Goal: Task Accomplishment & Management: Use online tool/utility

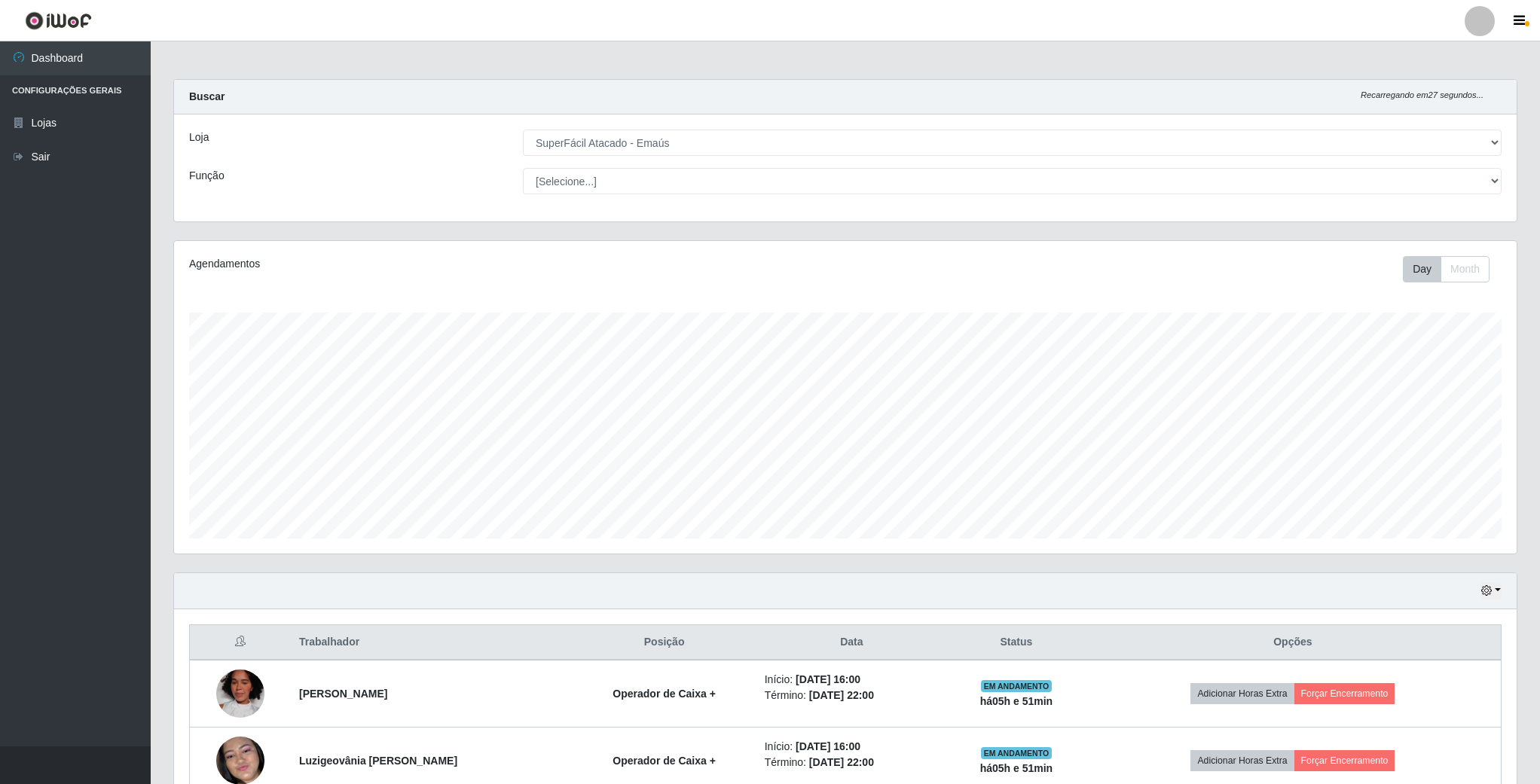
select select "407"
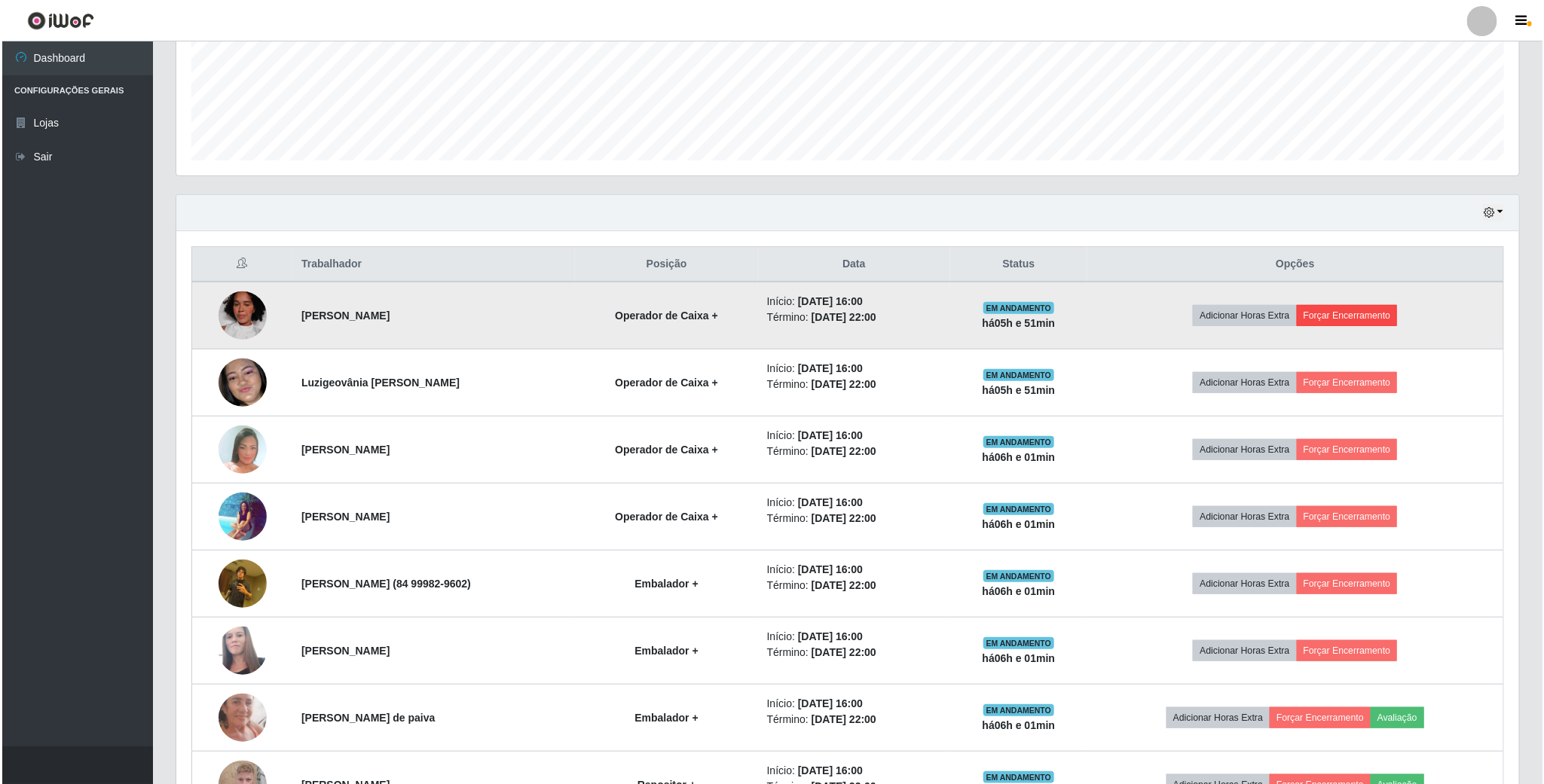
scroll to position [378, 0]
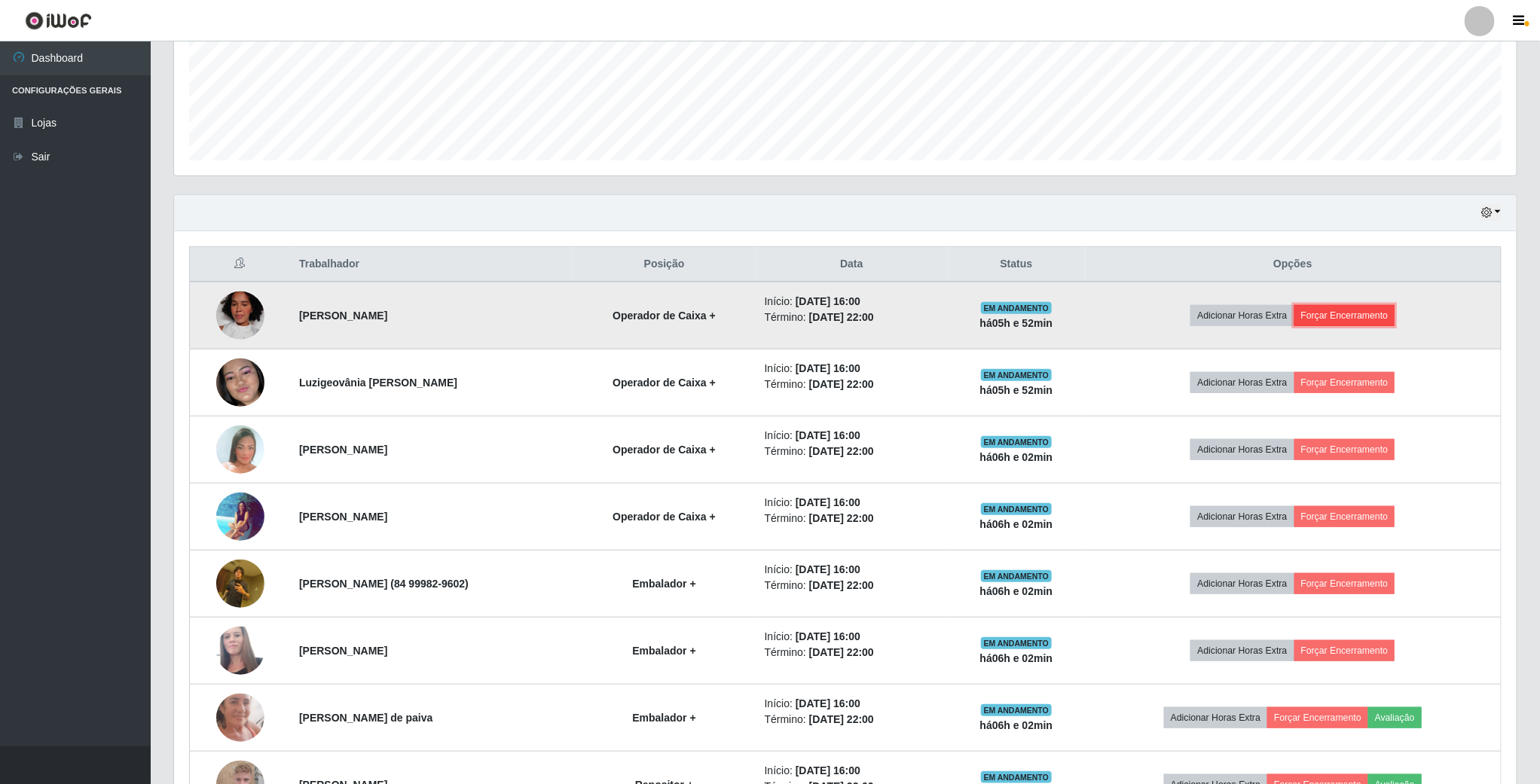
click at [1365, 320] on button "Forçar Encerramento" at bounding box center [1345, 316] width 101 height 21
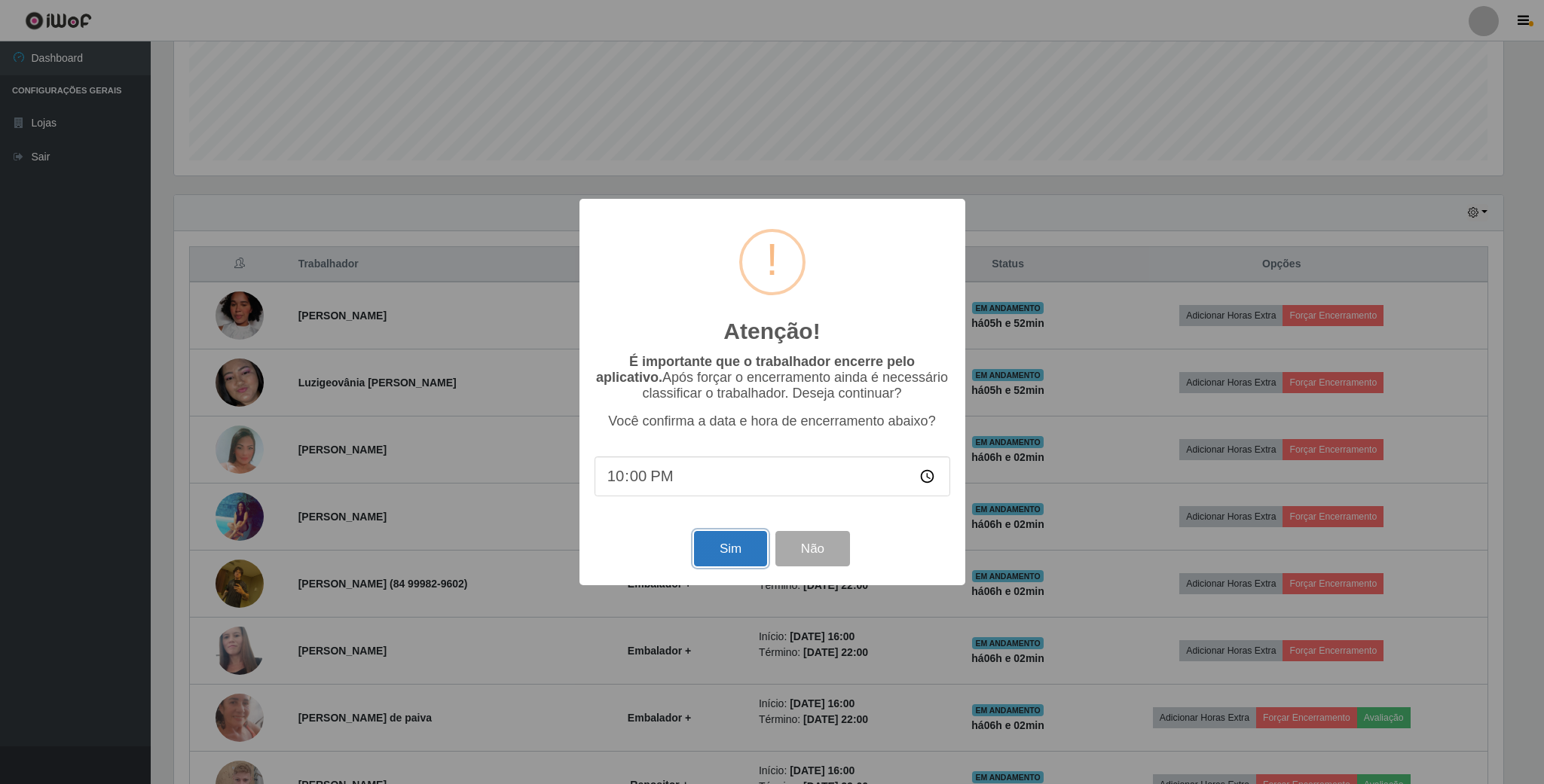
click at [717, 545] on button "Sim" at bounding box center [730, 548] width 73 height 35
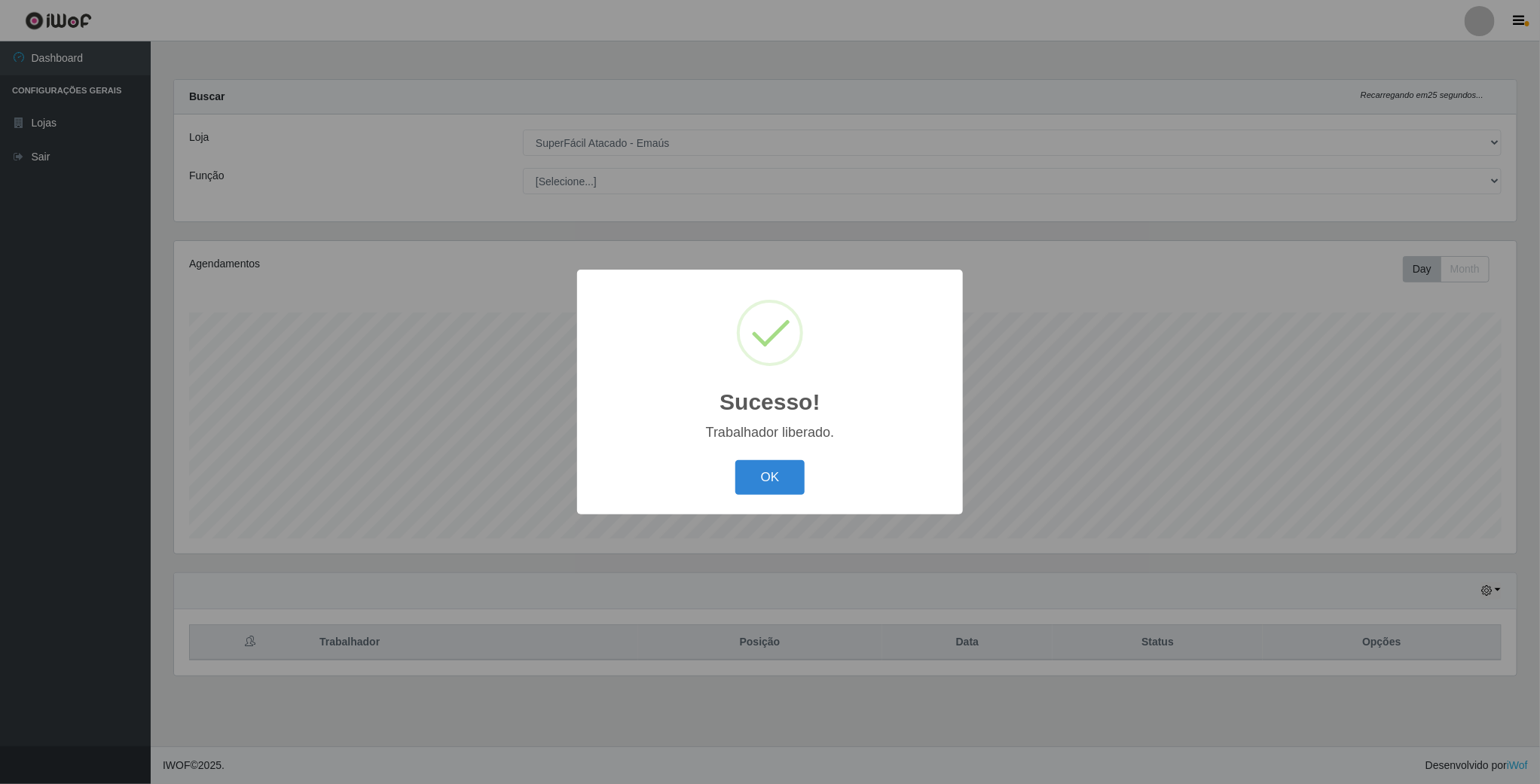
scroll to position [314, 1345]
click at [744, 484] on button "OK" at bounding box center [771, 478] width 70 height 35
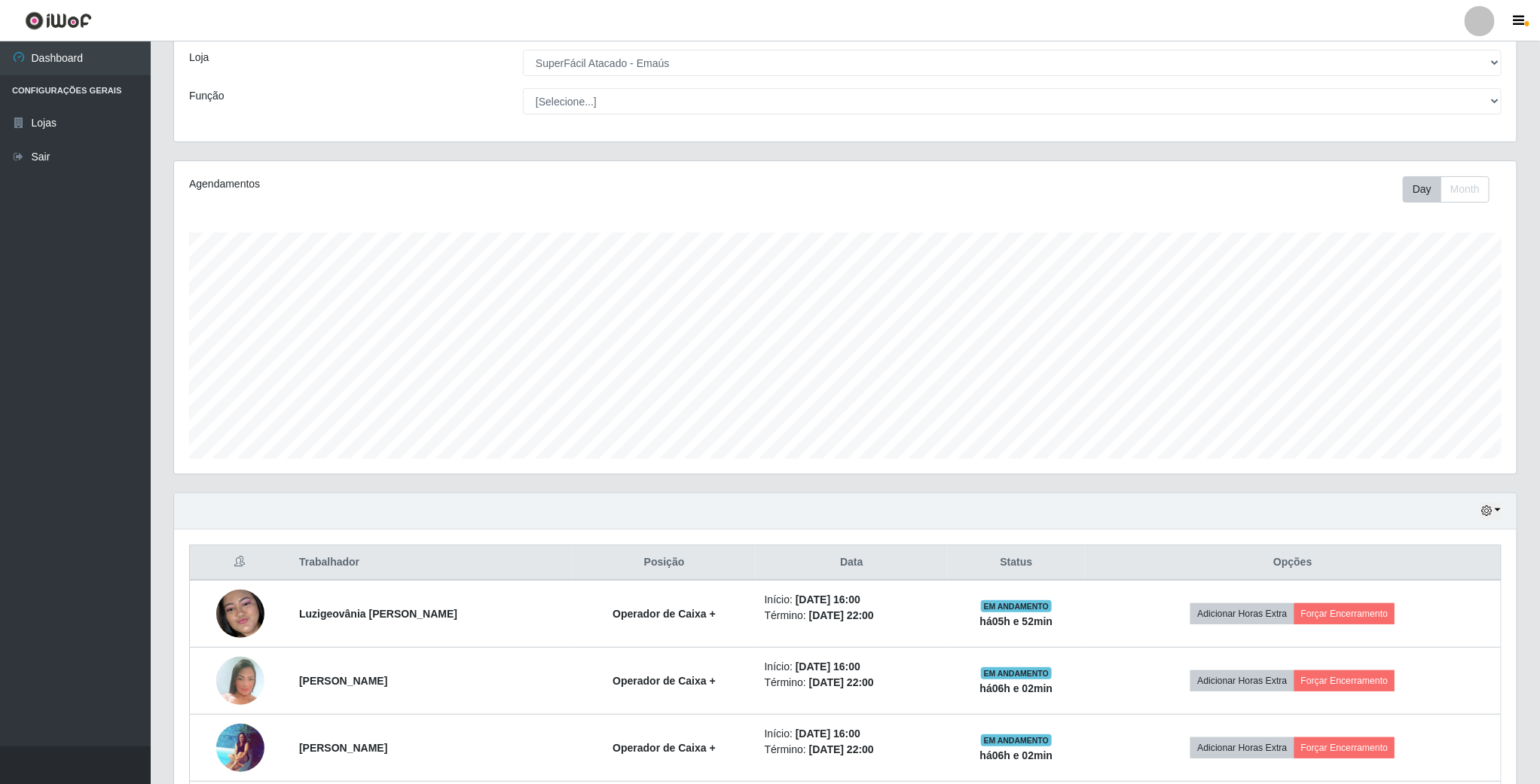
scroll to position [226, 0]
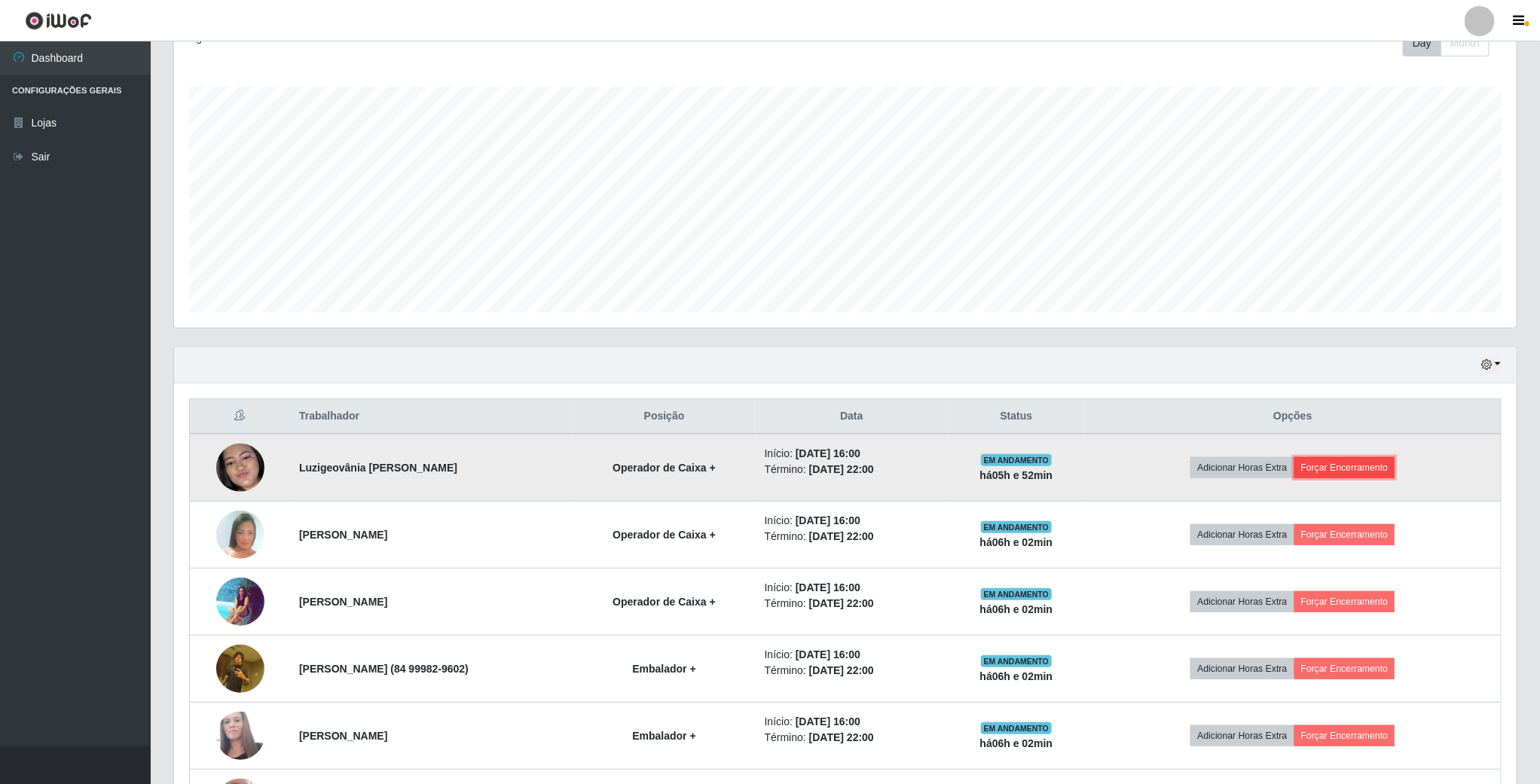
click at [1334, 475] on button "Forçar Encerramento" at bounding box center [1345, 468] width 101 height 21
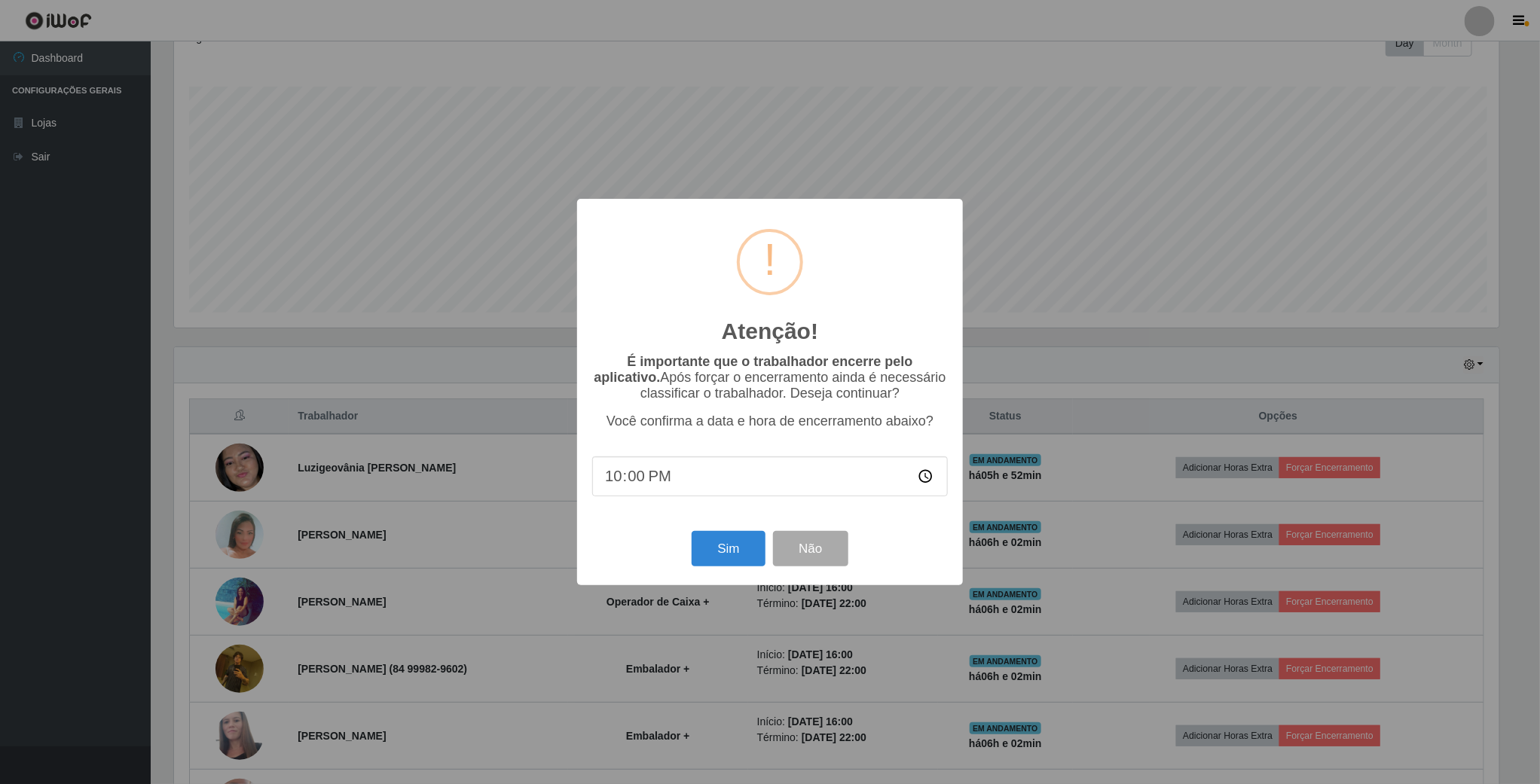
scroll to position [314, 1329]
click at [714, 558] on button "Sim" at bounding box center [730, 548] width 73 height 35
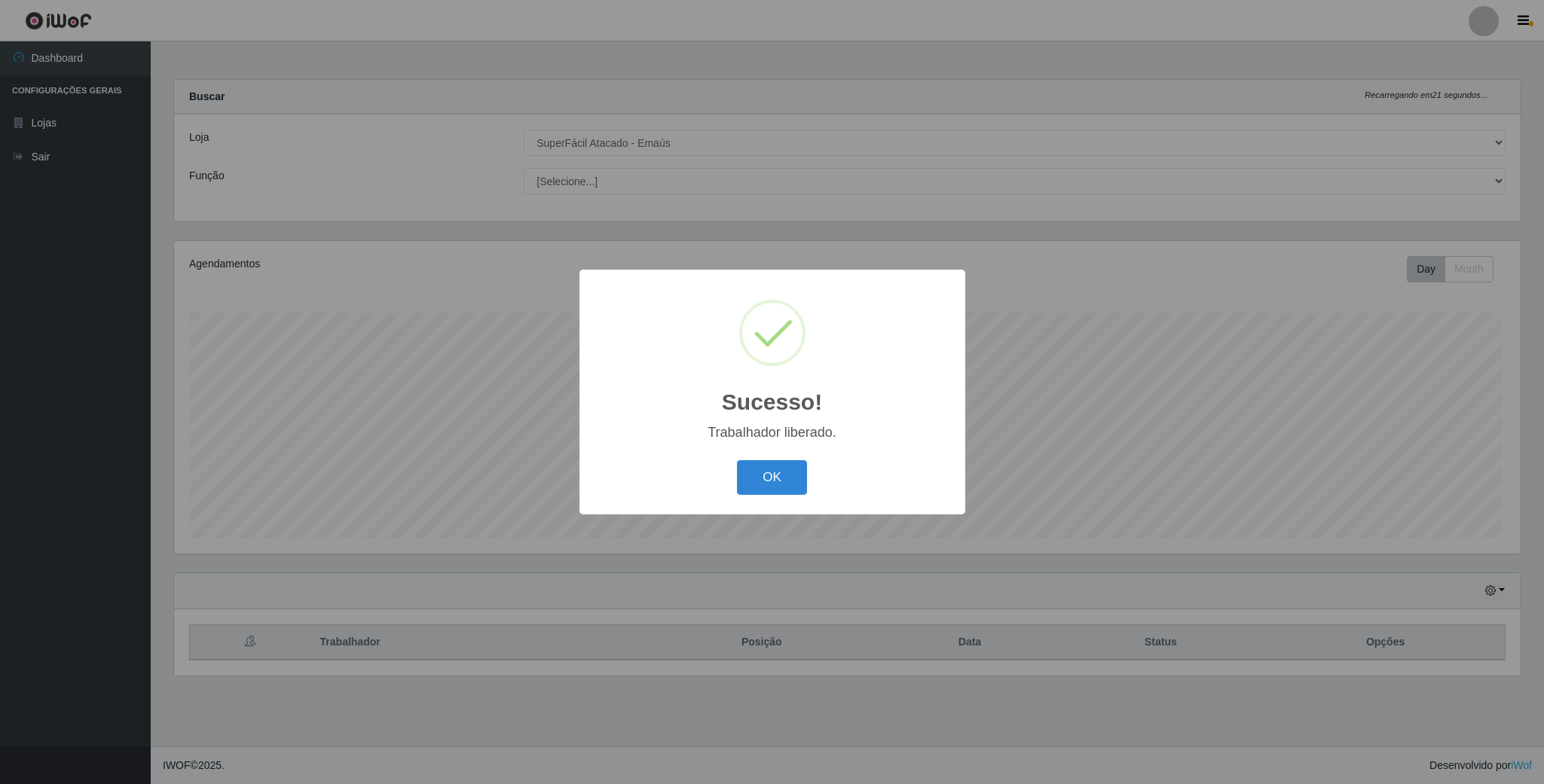
scroll to position [314, 1345]
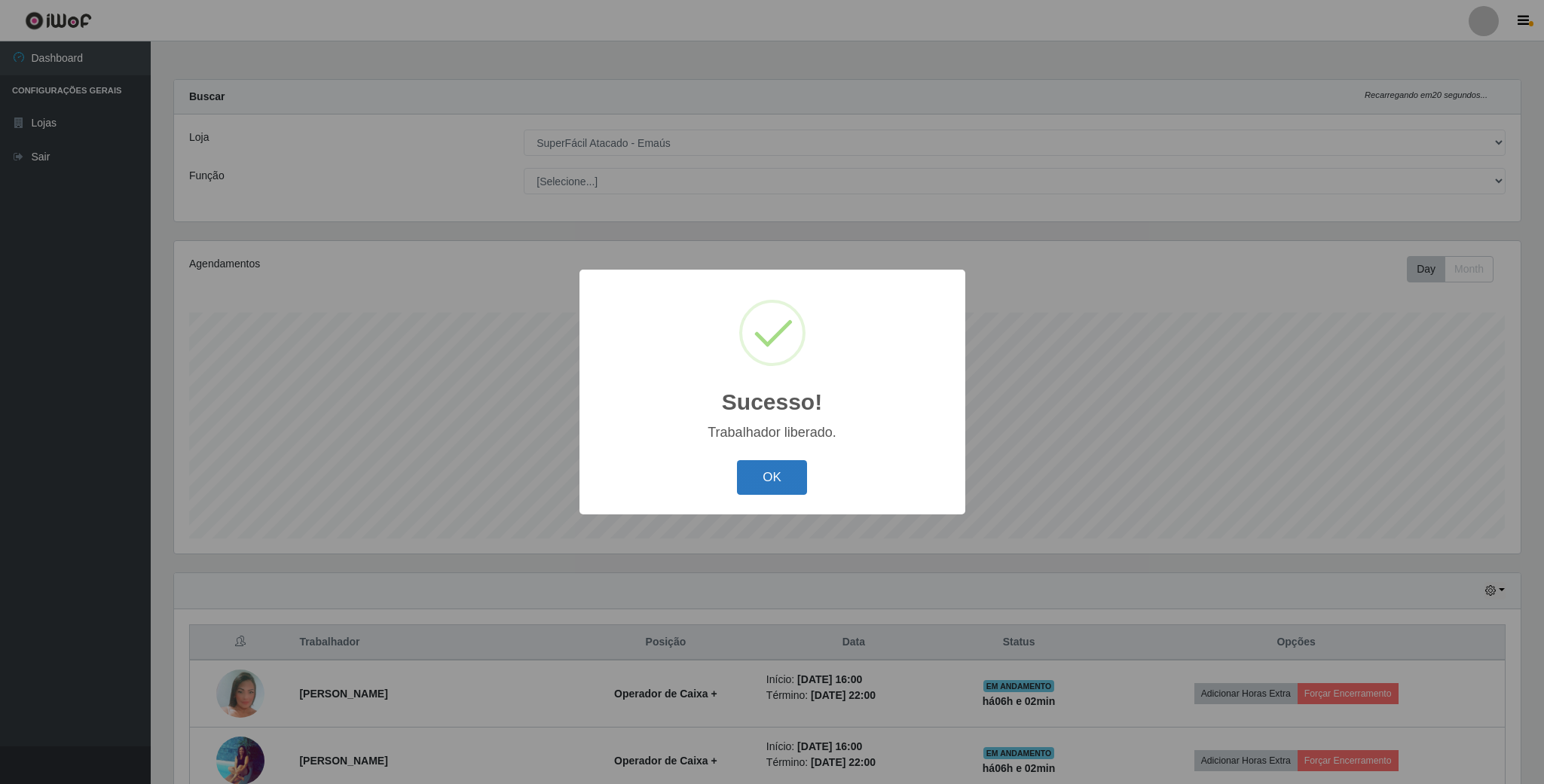
click at [740, 482] on button "OK" at bounding box center [771, 478] width 70 height 35
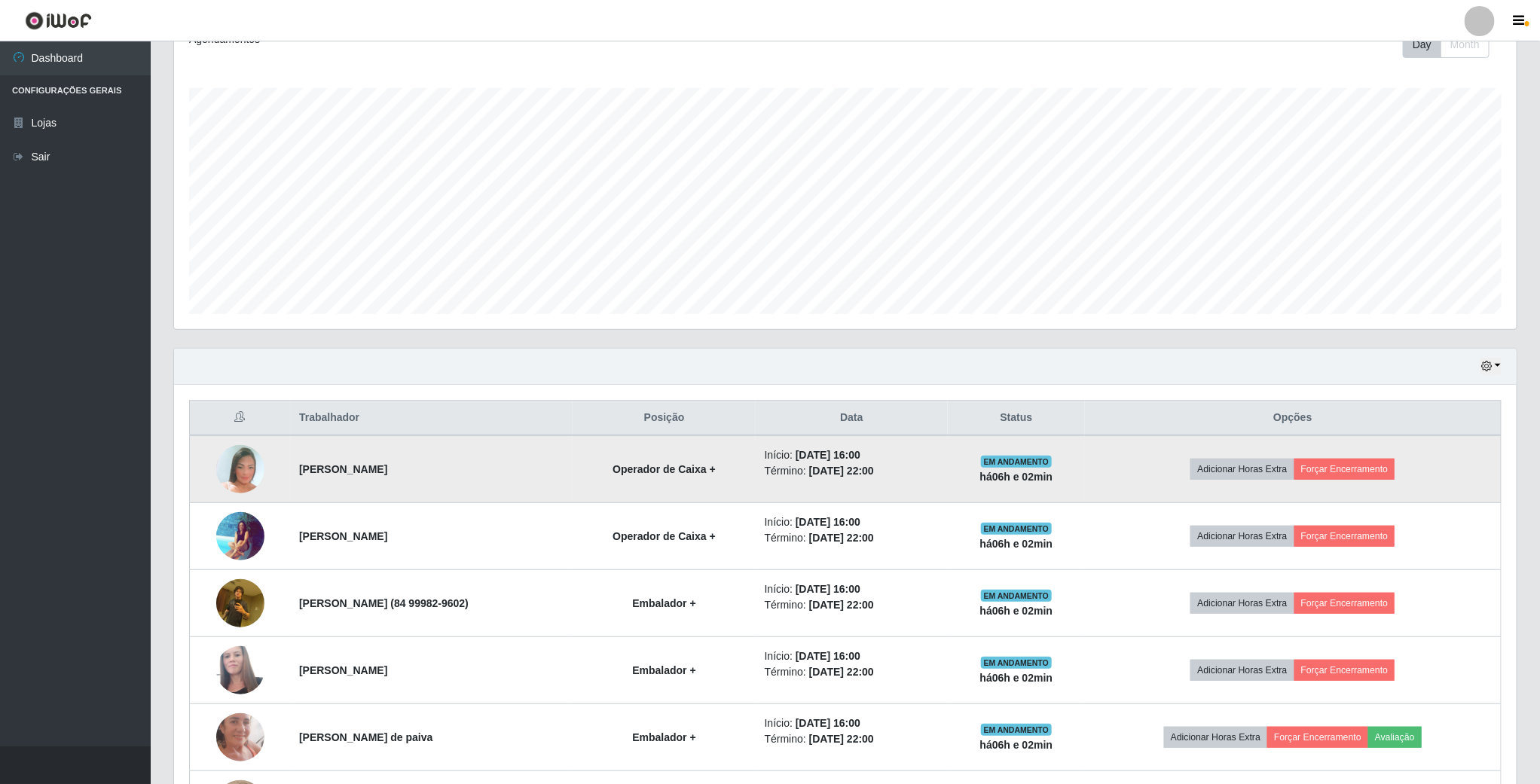
scroll to position [226, 0]
click at [1354, 469] on button "Forçar Encerramento" at bounding box center [1345, 468] width 101 height 21
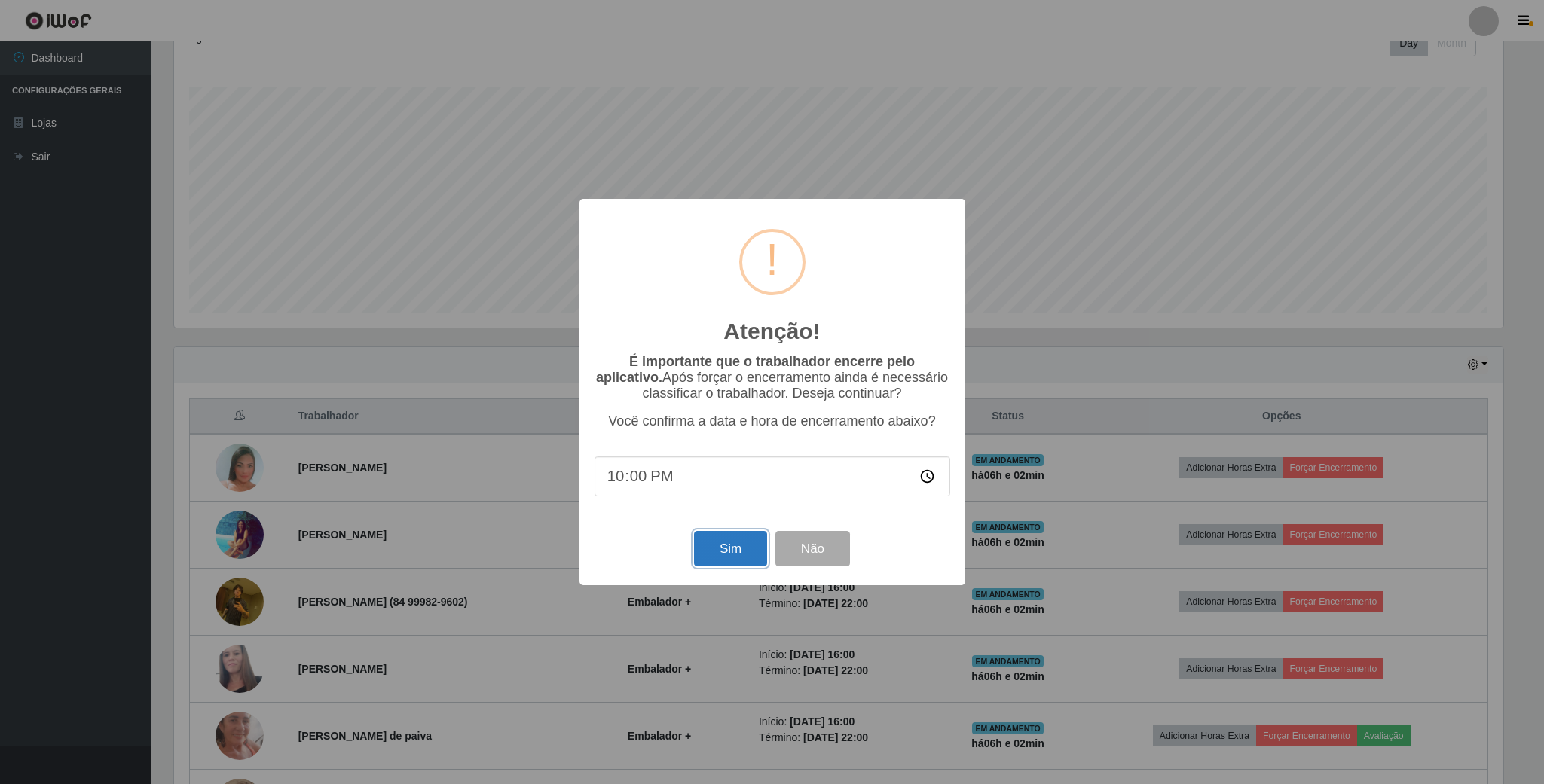
click at [708, 562] on button "Sim" at bounding box center [730, 548] width 73 height 35
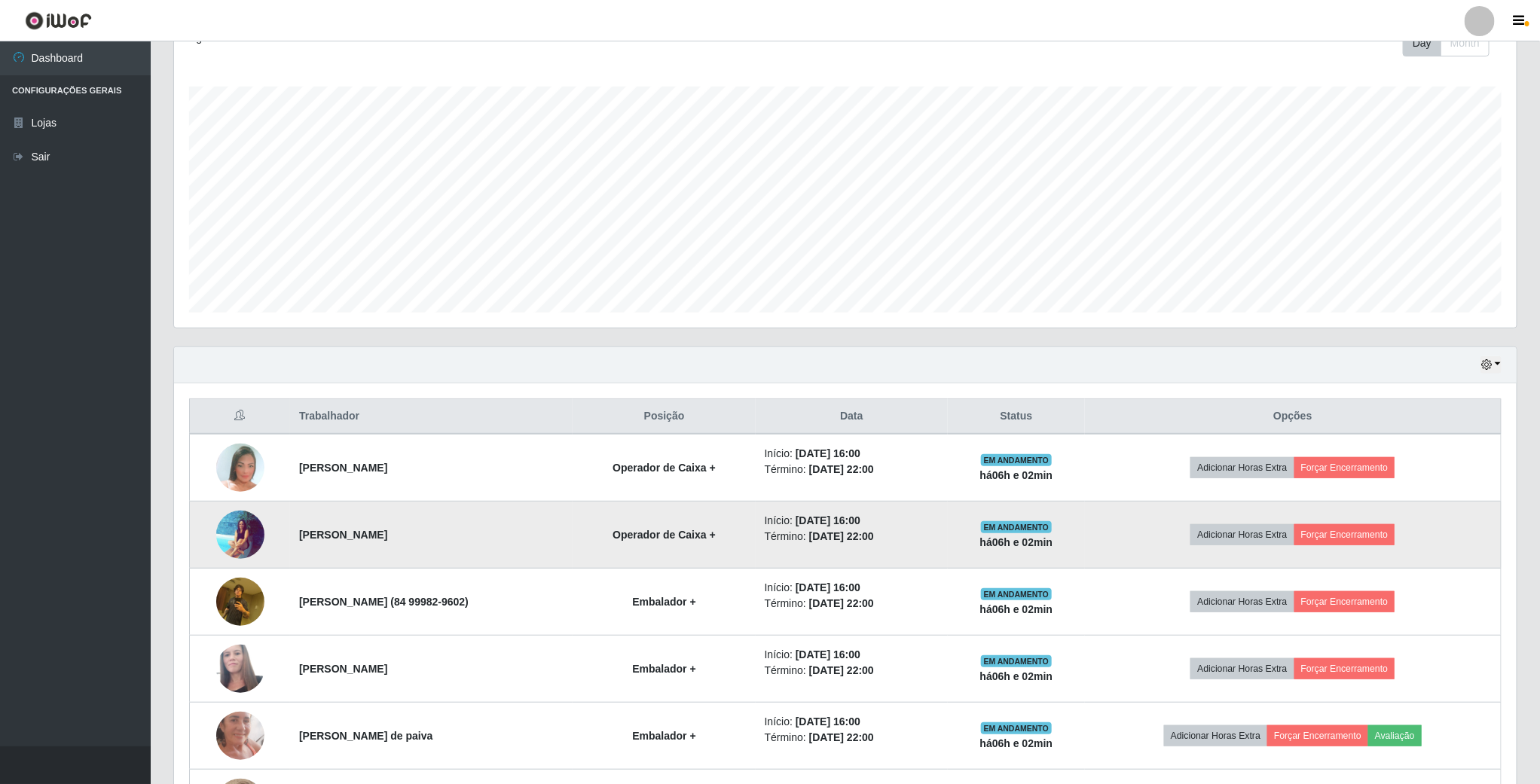
scroll to position [0, 0]
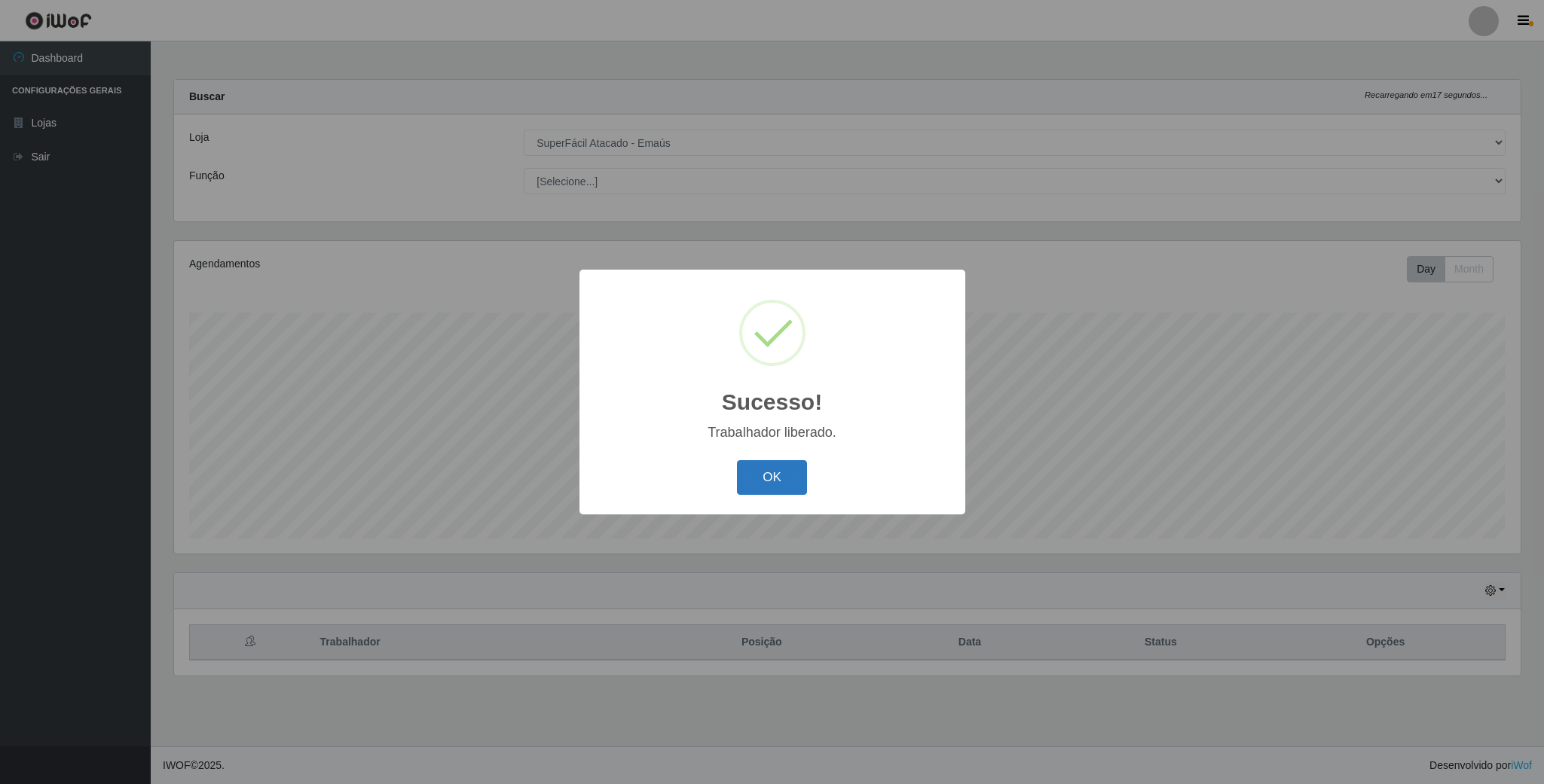
click at [777, 479] on button "OK" at bounding box center [771, 478] width 70 height 35
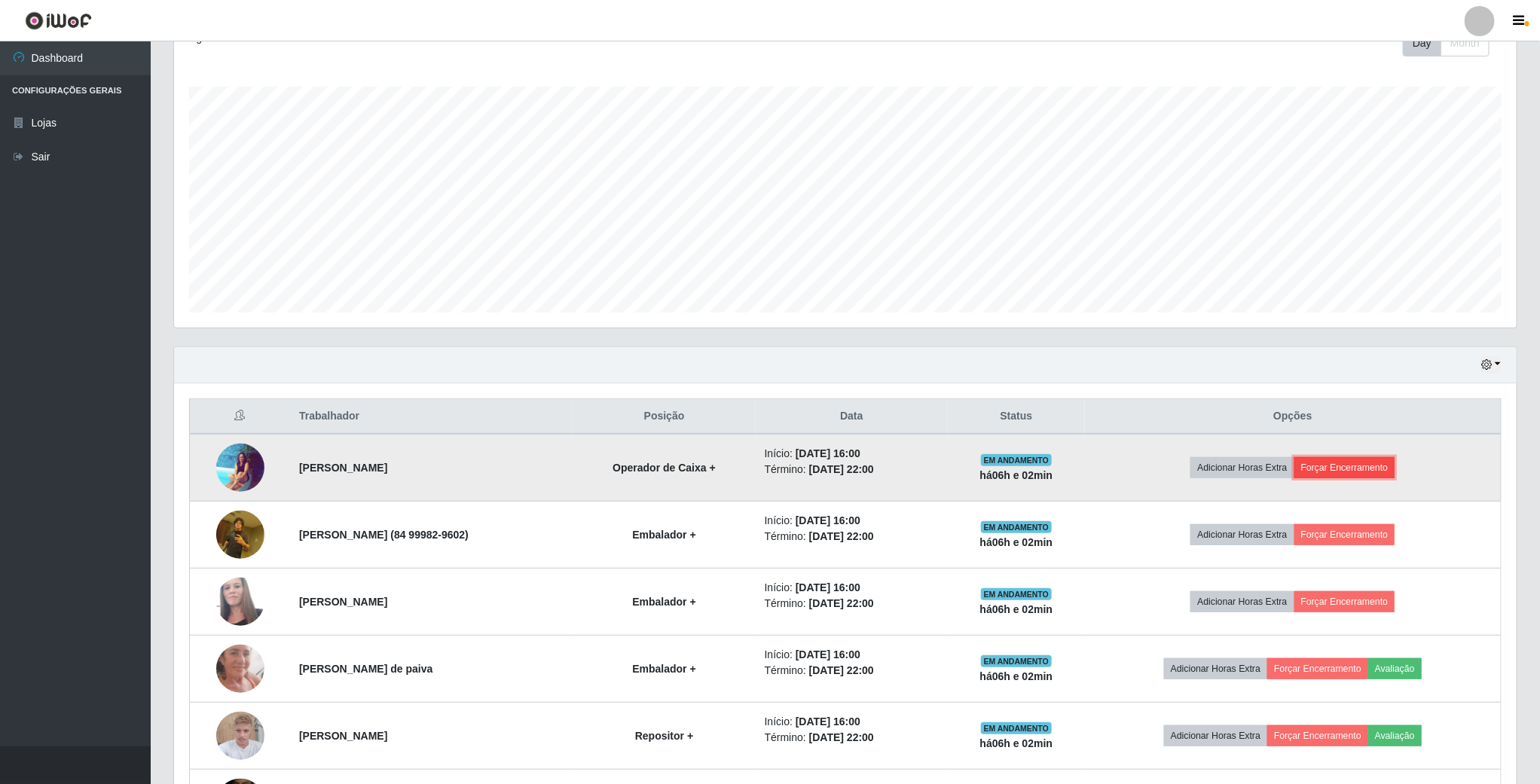
click at [1330, 464] on button "Forçar Encerramento" at bounding box center [1345, 468] width 101 height 21
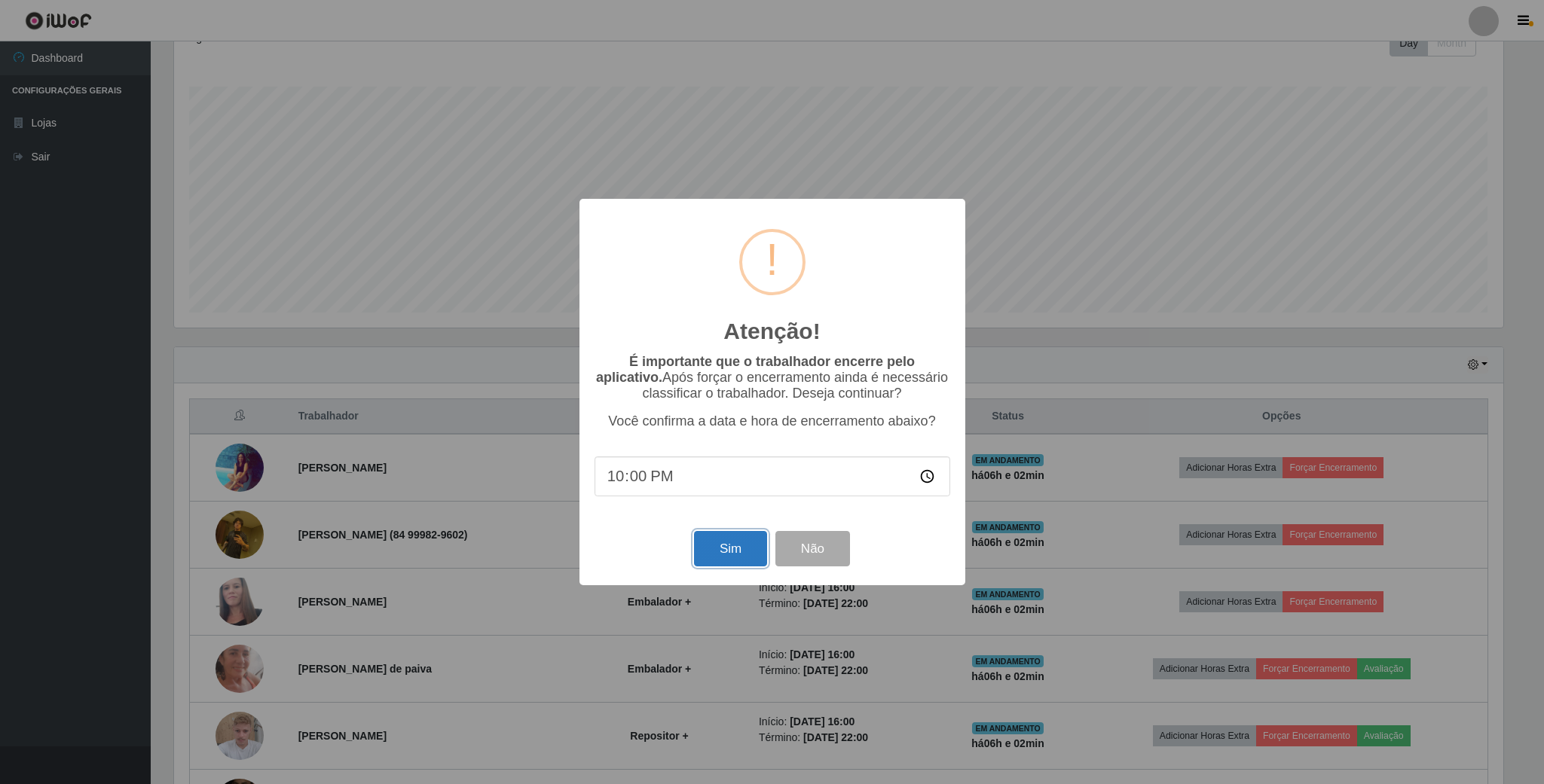
click at [720, 562] on button "Sim" at bounding box center [730, 548] width 73 height 35
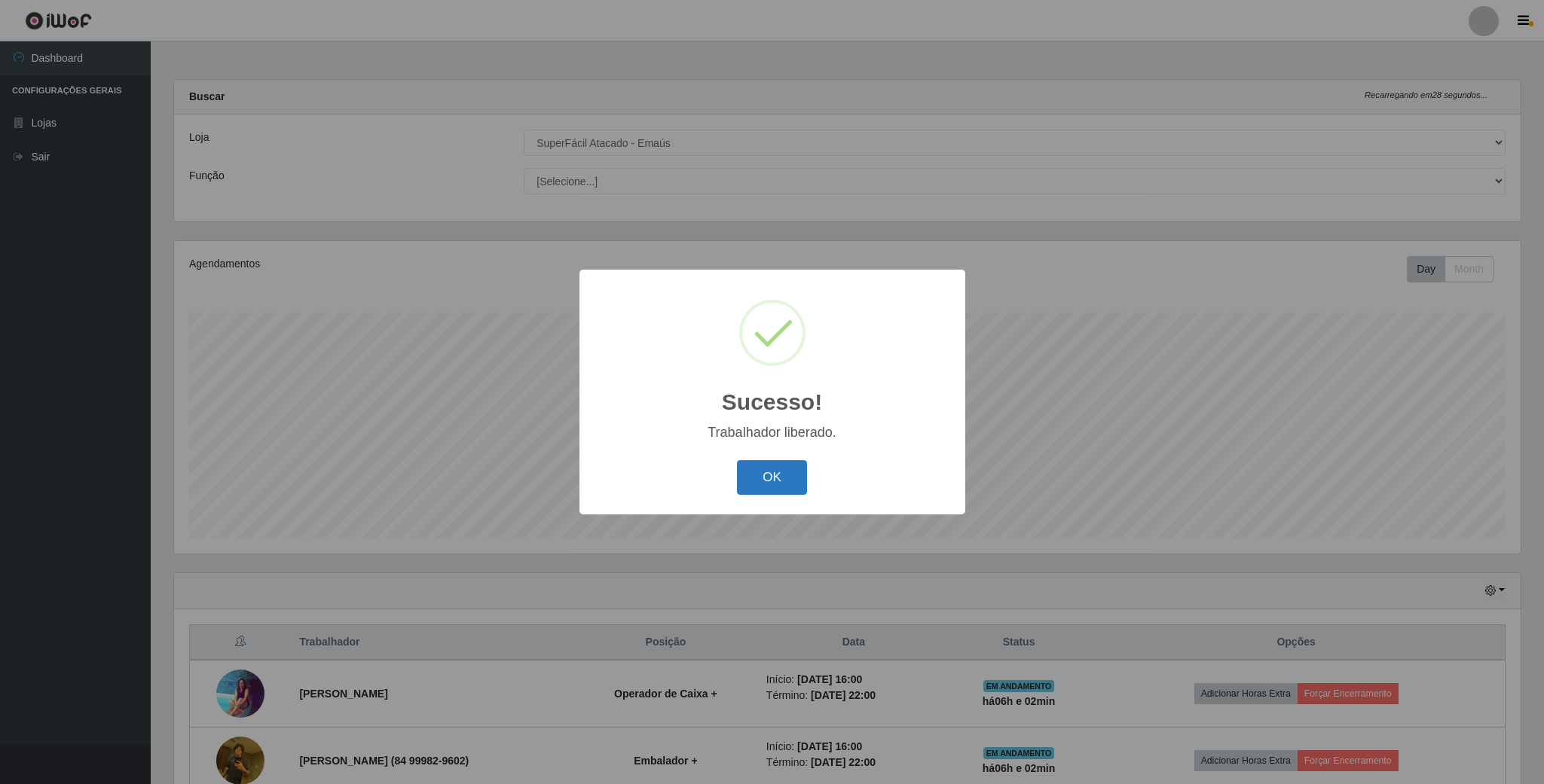
click at [751, 470] on button "OK" at bounding box center [771, 478] width 70 height 35
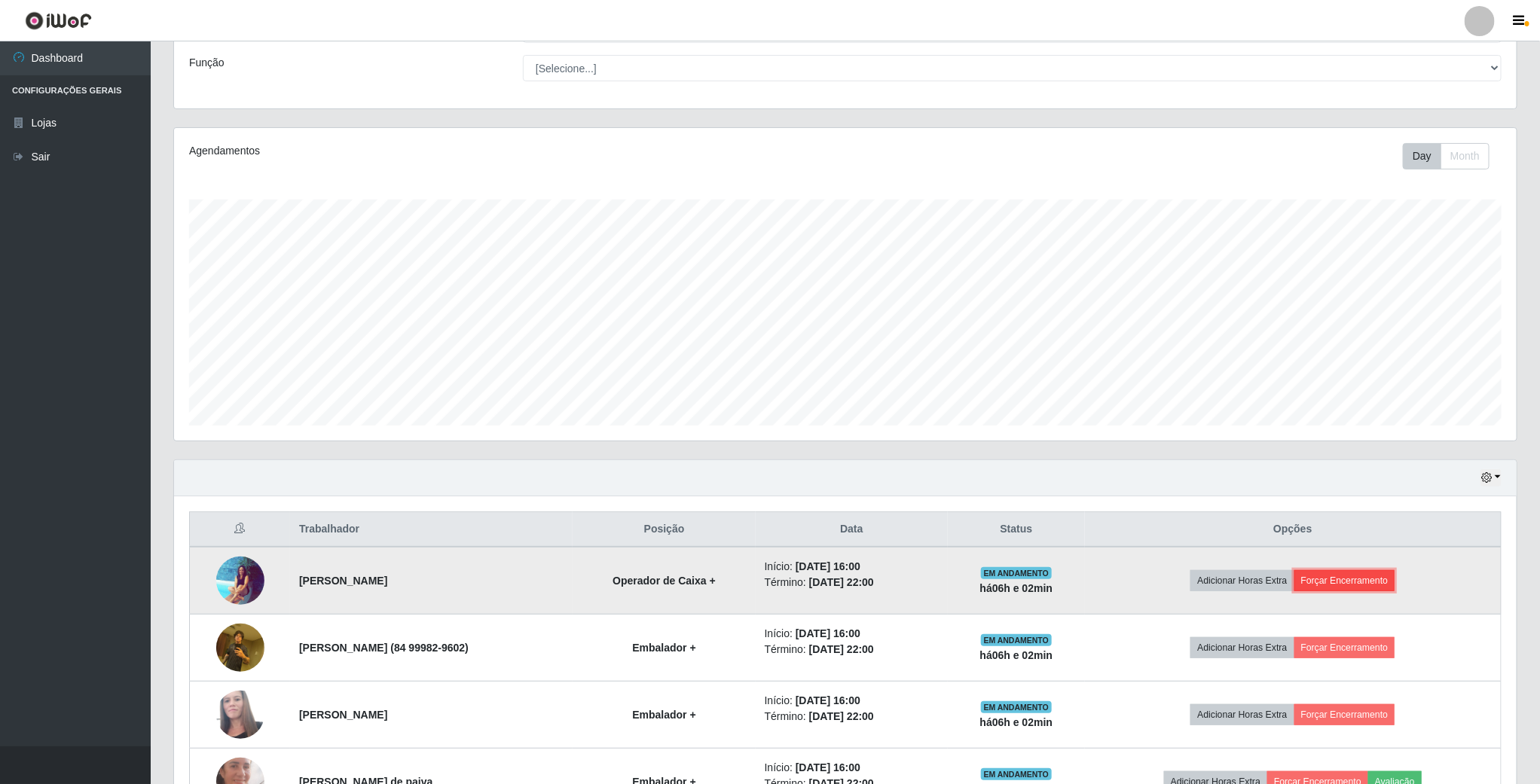
click at [1375, 584] on button "Forçar Encerramento" at bounding box center [1345, 581] width 101 height 21
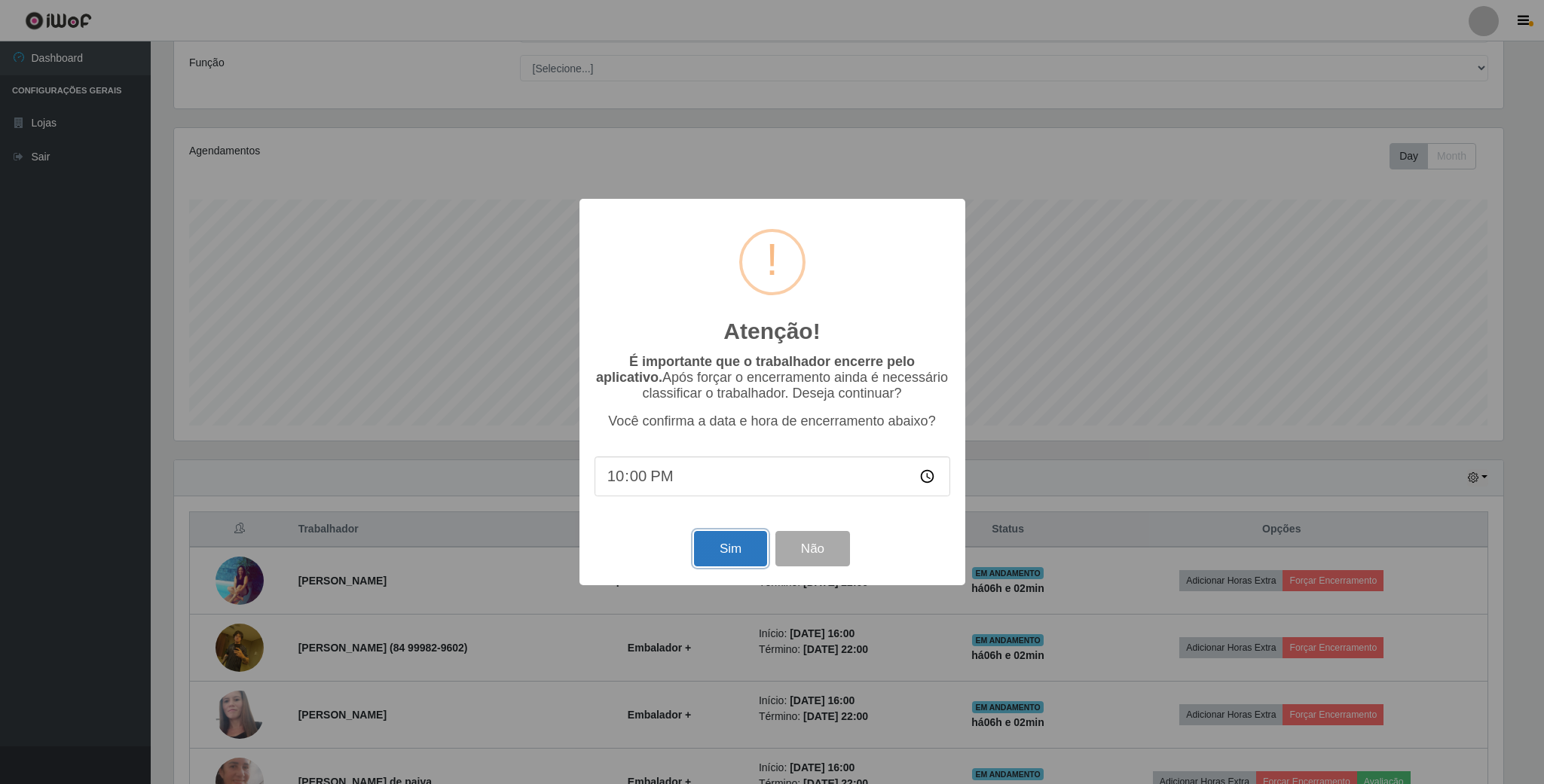
click at [741, 541] on button "Sim" at bounding box center [730, 548] width 73 height 35
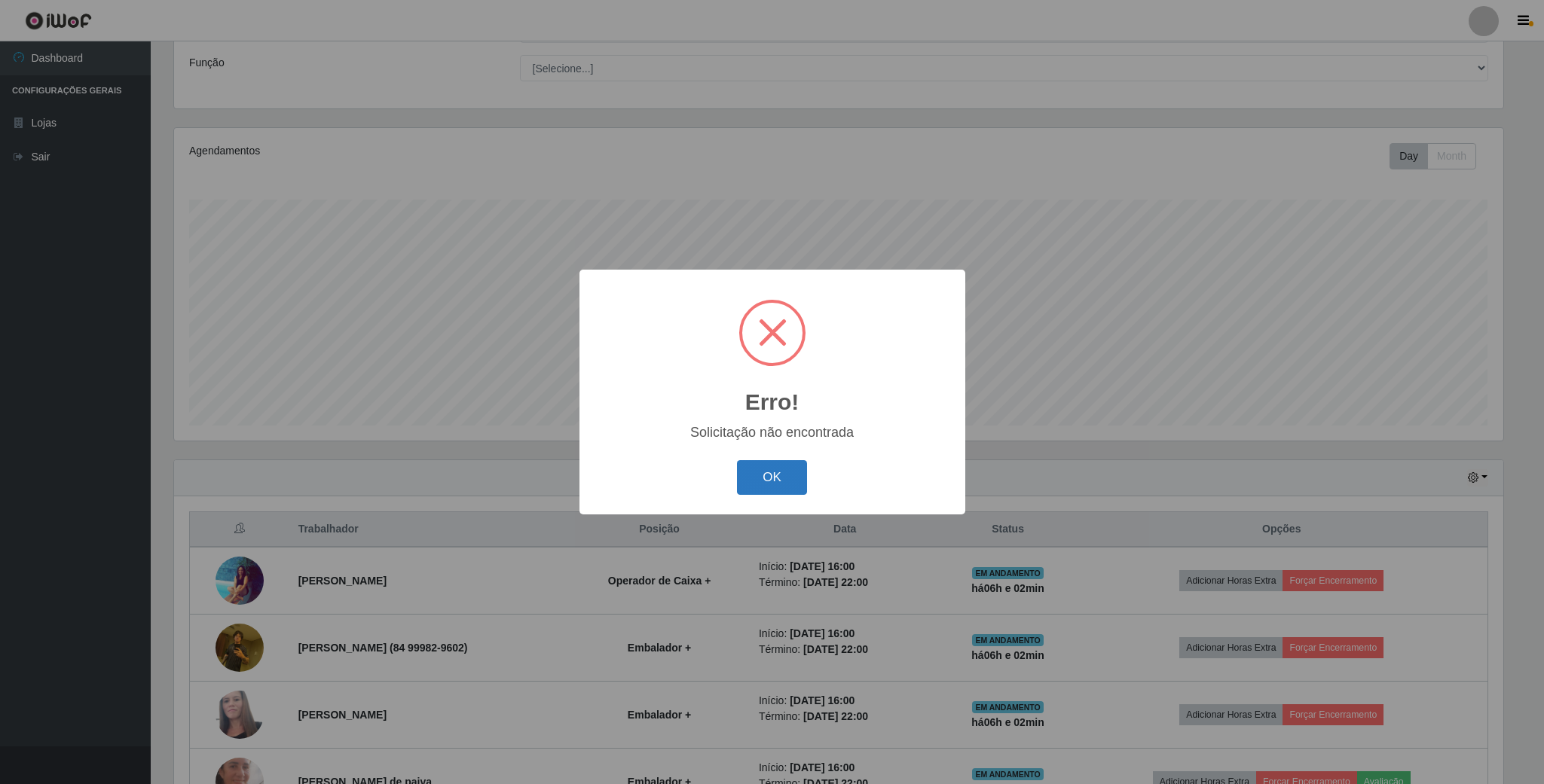
click at [777, 481] on button "OK" at bounding box center [771, 478] width 70 height 35
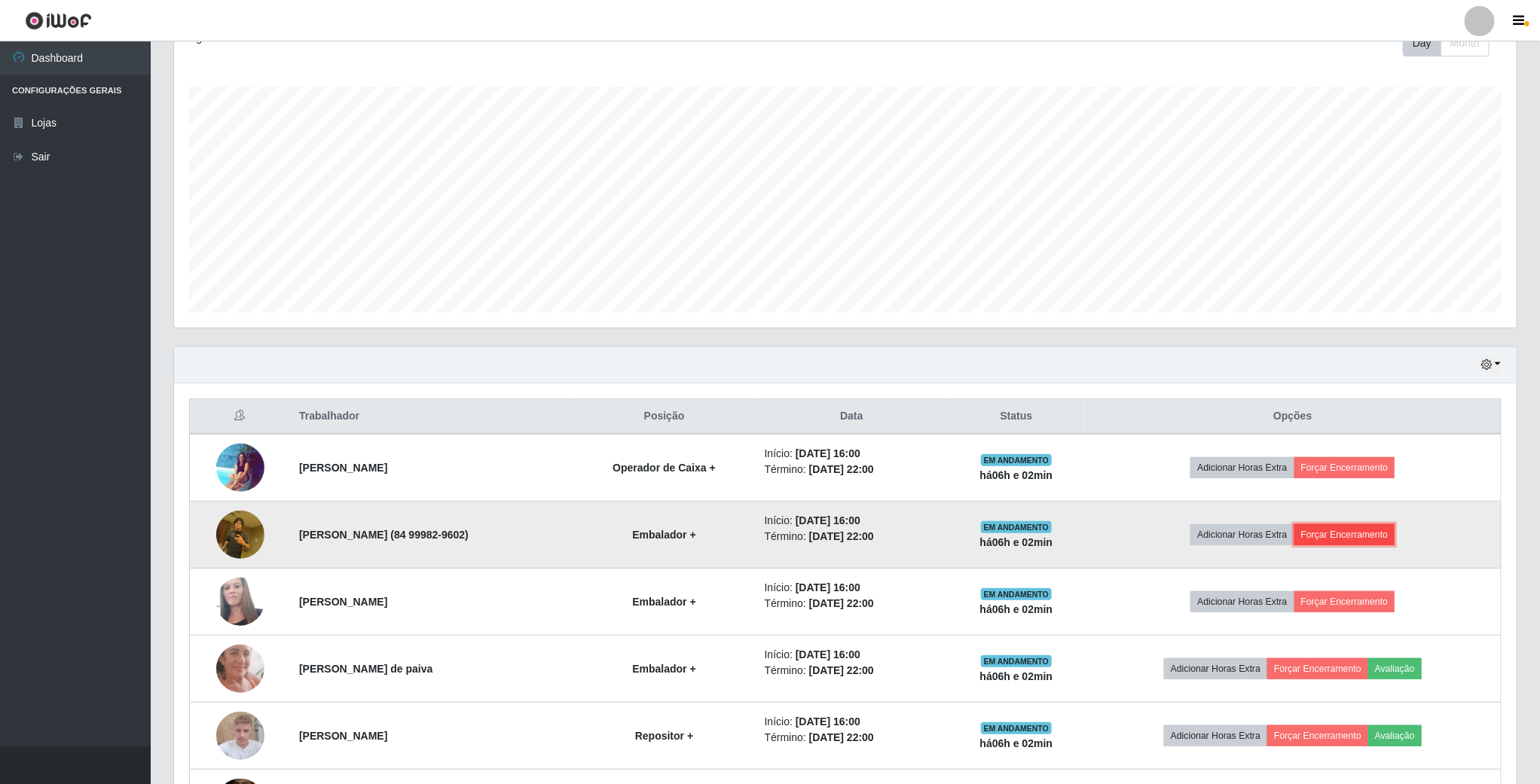
click at [1390, 538] on button "Forçar Encerramento" at bounding box center [1345, 535] width 101 height 21
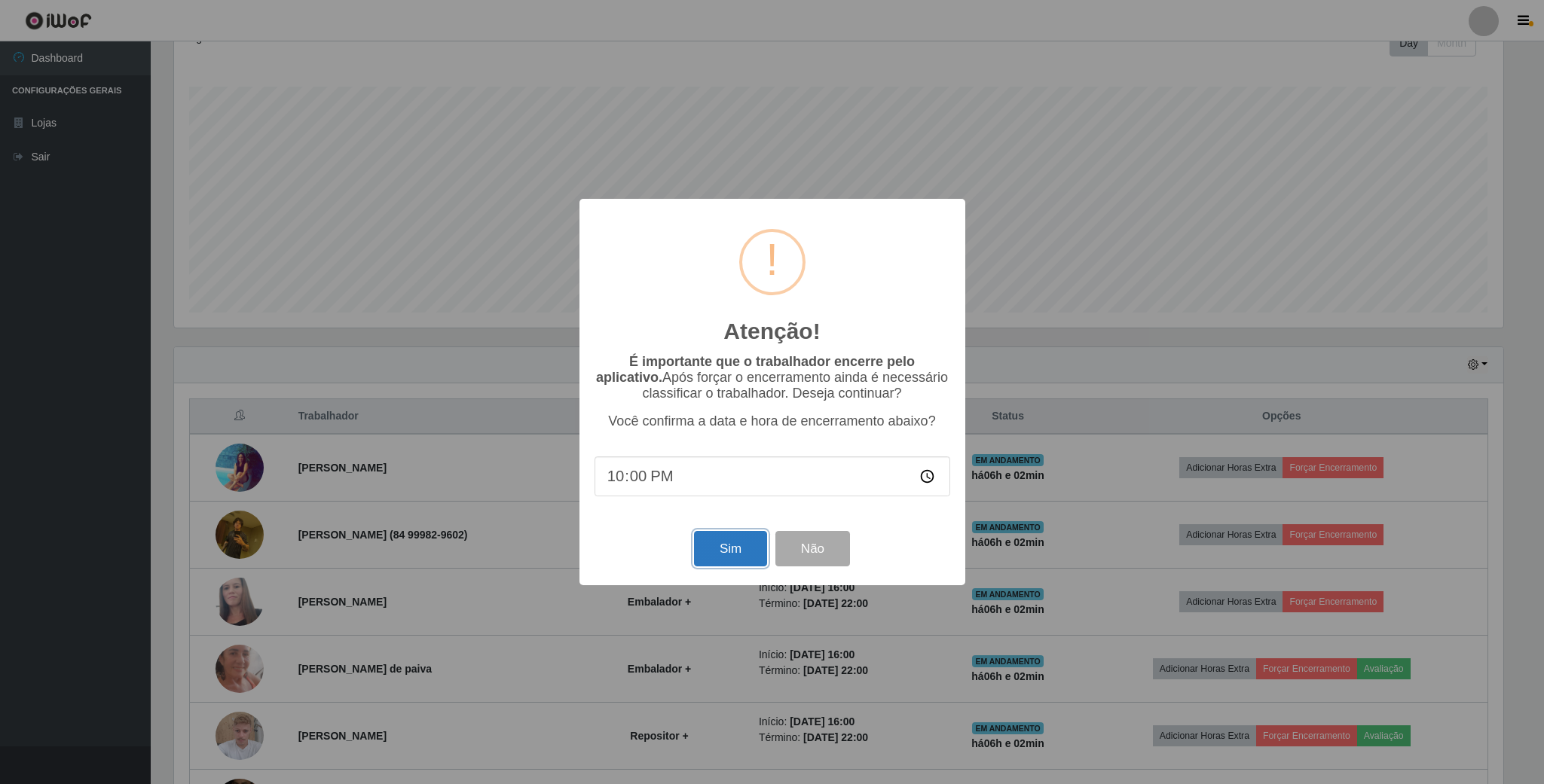
click at [710, 554] on button "Sim" at bounding box center [730, 548] width 73 height 35
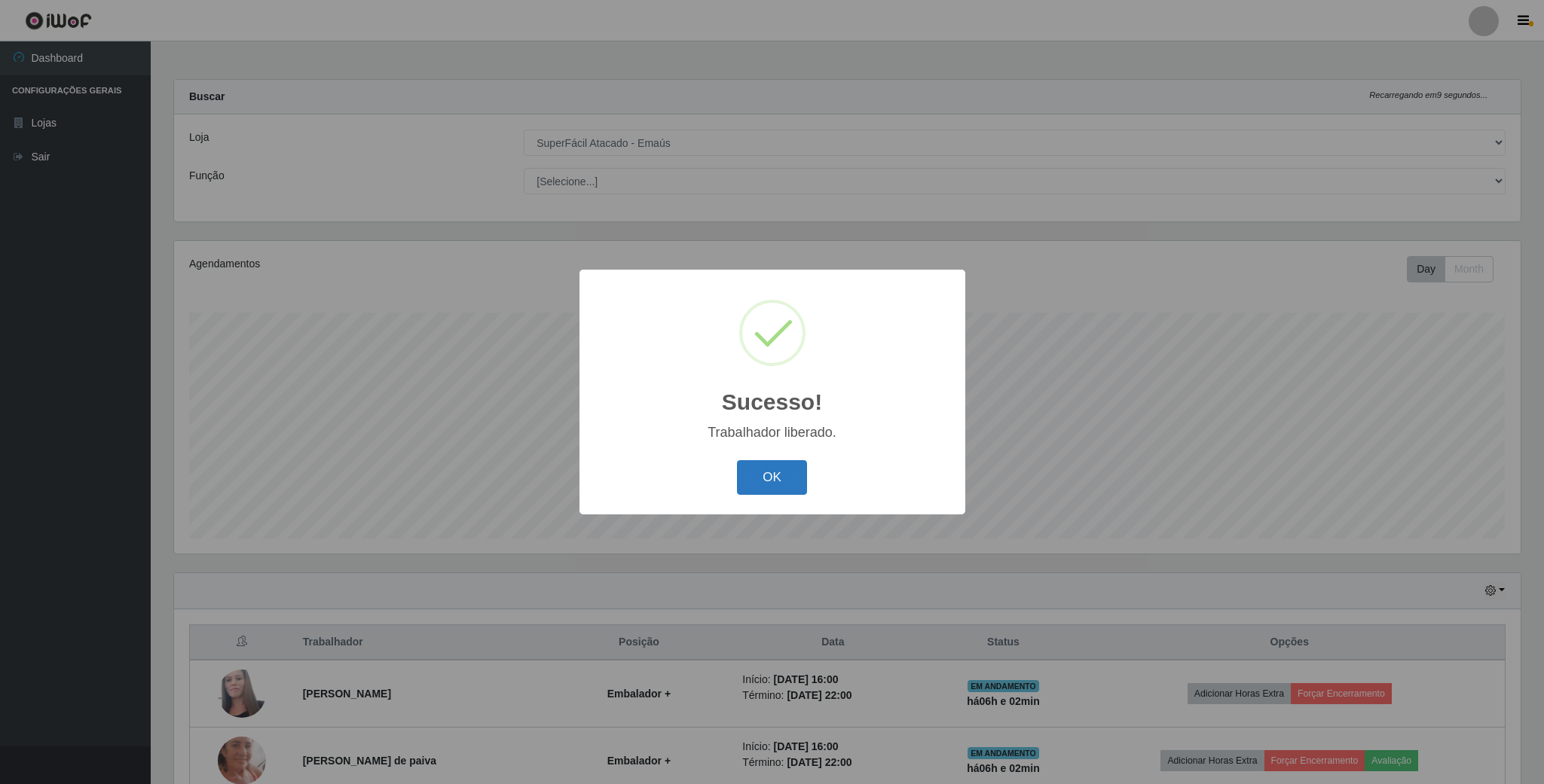
click at [769, 479] on button "OK" at bounding box center [771, 478] width 70 height 35
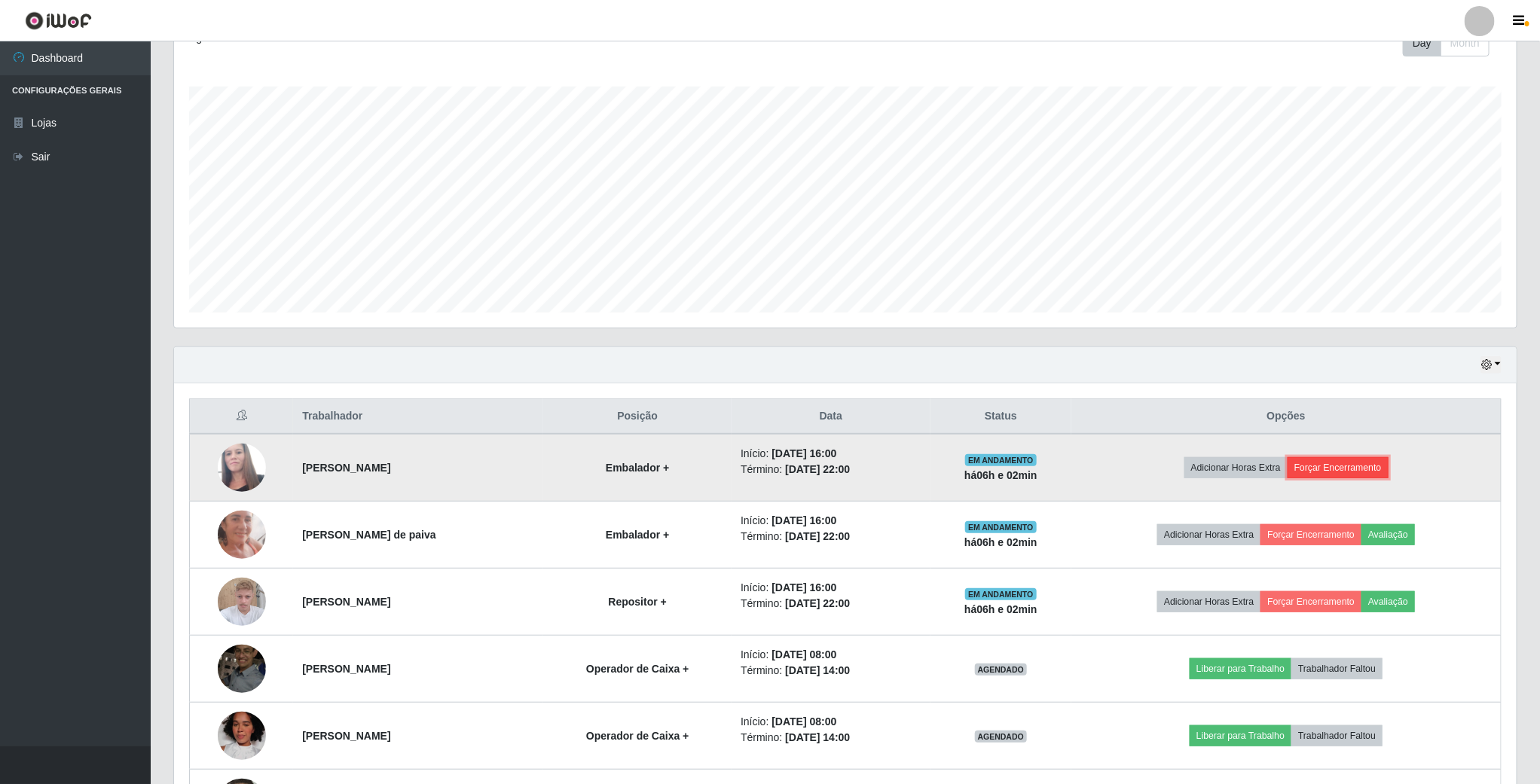
click at [1358, 470] on button "Forçar Encerramento" at bounding box center [1338, 468] width 101 height 21
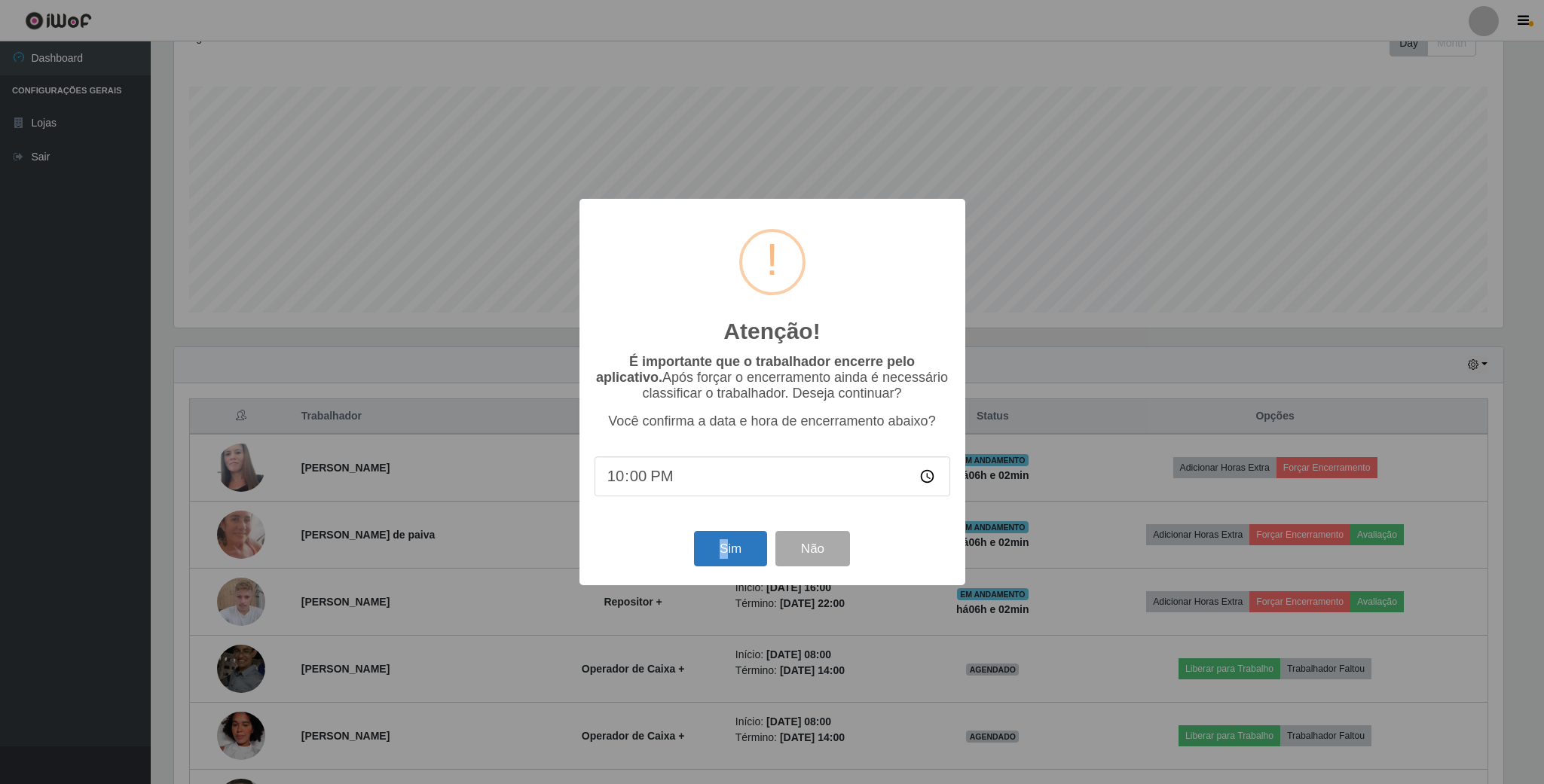
drag, startPoint x: 690, startPoint y: 558, endPoint x: 729, endPoint y: 551, distance: 39.6
click at [728, 551] on div "Sim Não" at bounding box center [772, 548] width 356 height 43
click at [731, 551] on button "Sim" at bounding box center [730, 548] width 73 height 35
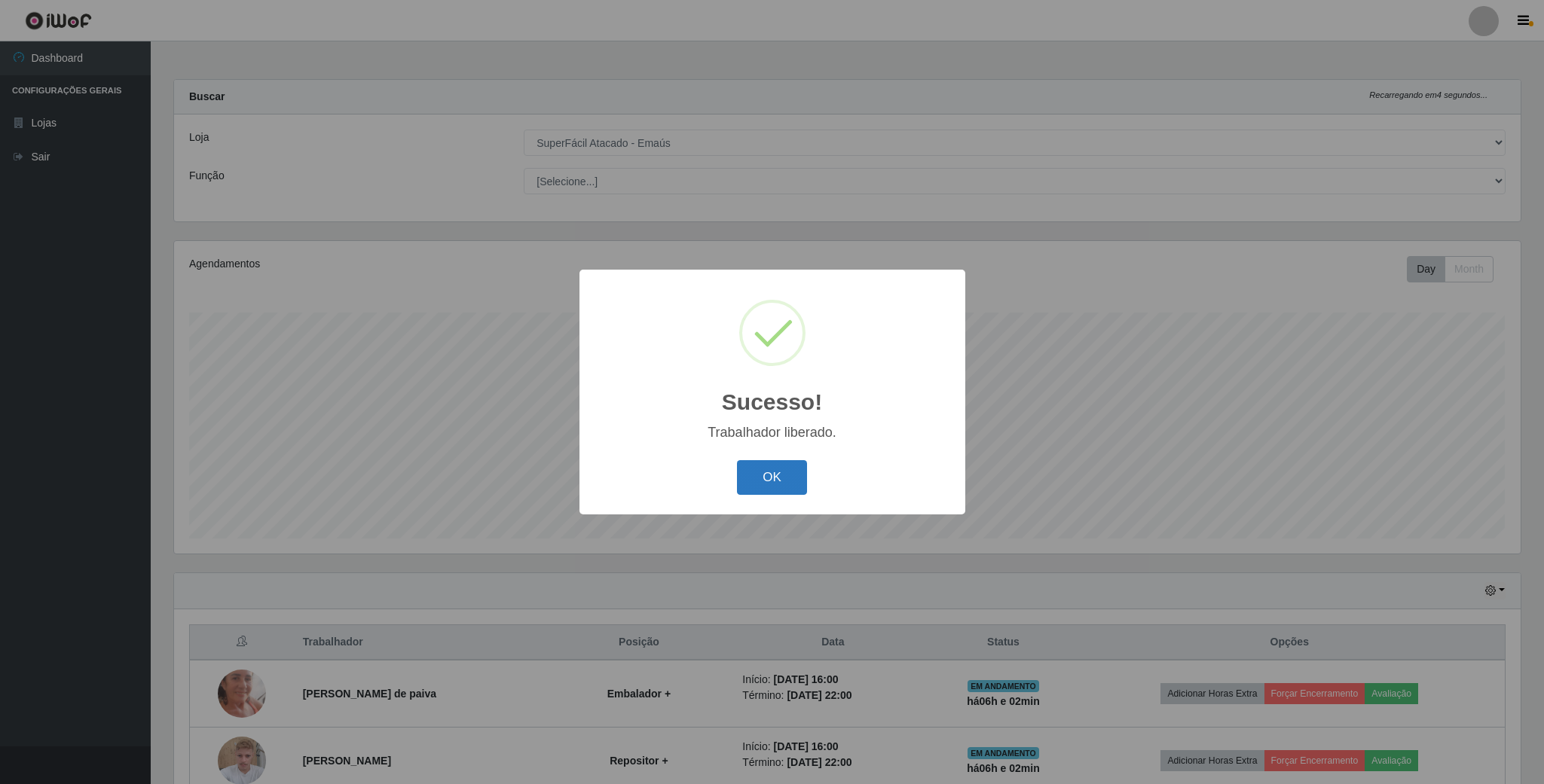
click at [767, 479] on button "OK" at bounding box center [771, 478] width 70 height 35
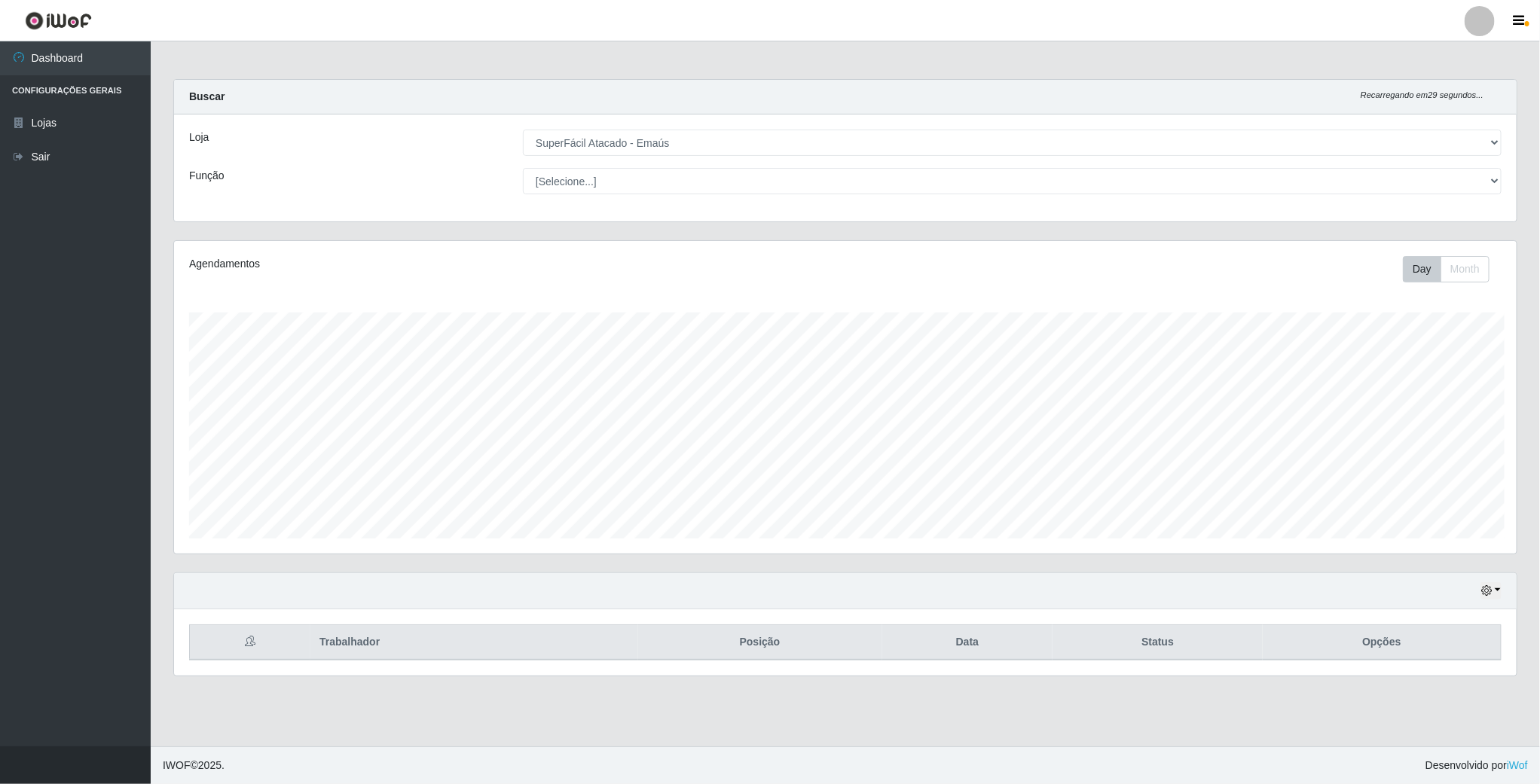
scroll to position [752876, 751969]
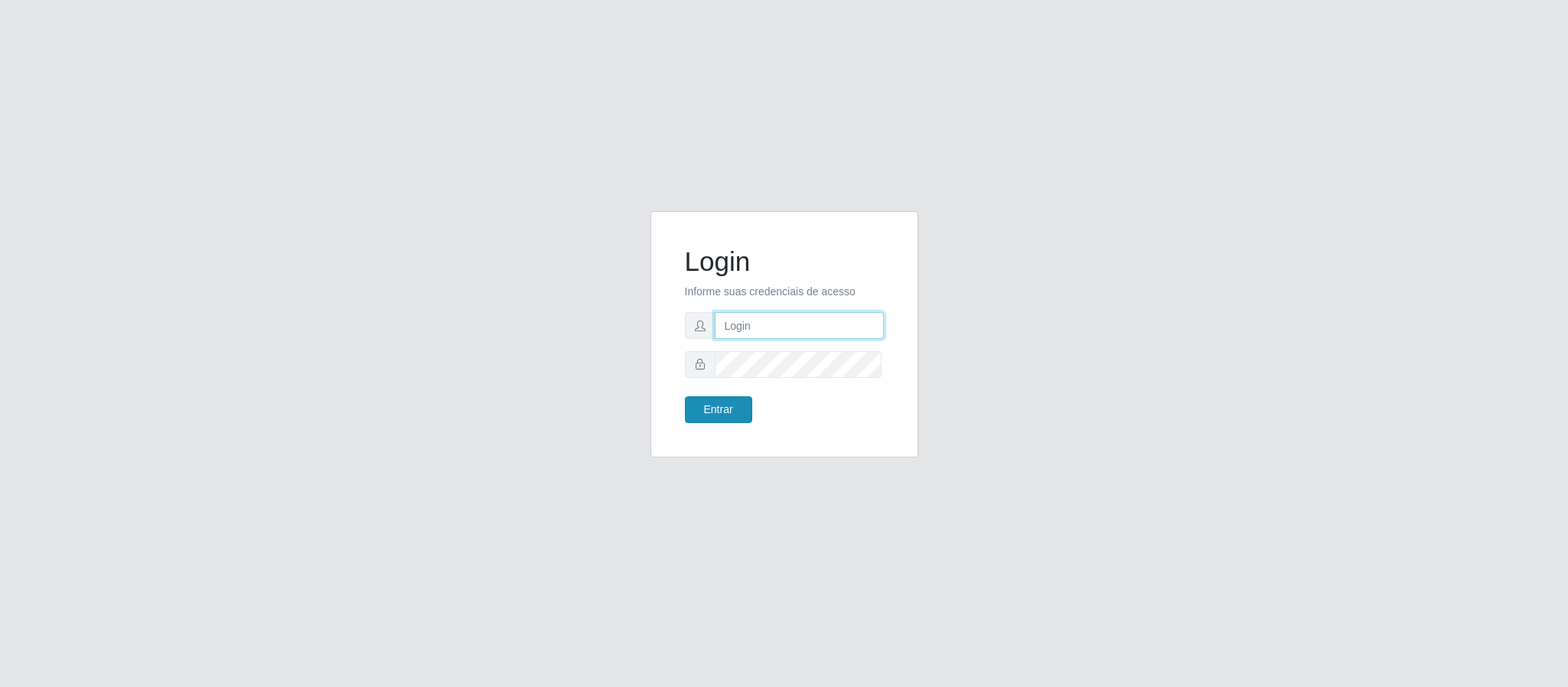
type input "[EMAIL_ADDRESS][DOMAIN_NAME]"
click at [686, 406] on button "Entrar" at bounding box center [719, 410] width 67 height 27
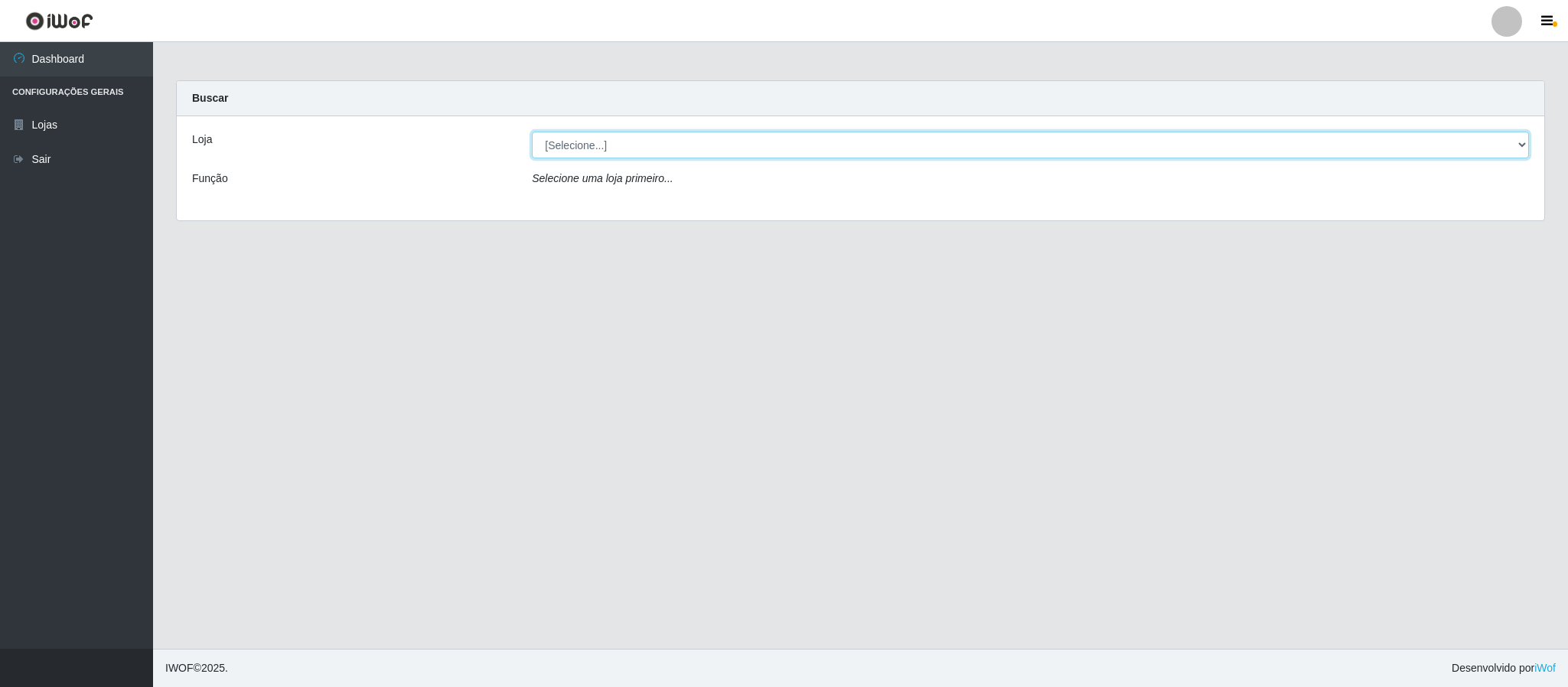
click at [671, 154] on select "[Selecione...] SuperFácil Atacado - Emaús" at bounding box center [1031, 145] width 997 height 27
select select "407"
click at [532, 132] on select "[Selecione...] SuperFácil Atacado - Emaús" at bounding box center [1031, 145] width 997 height 27
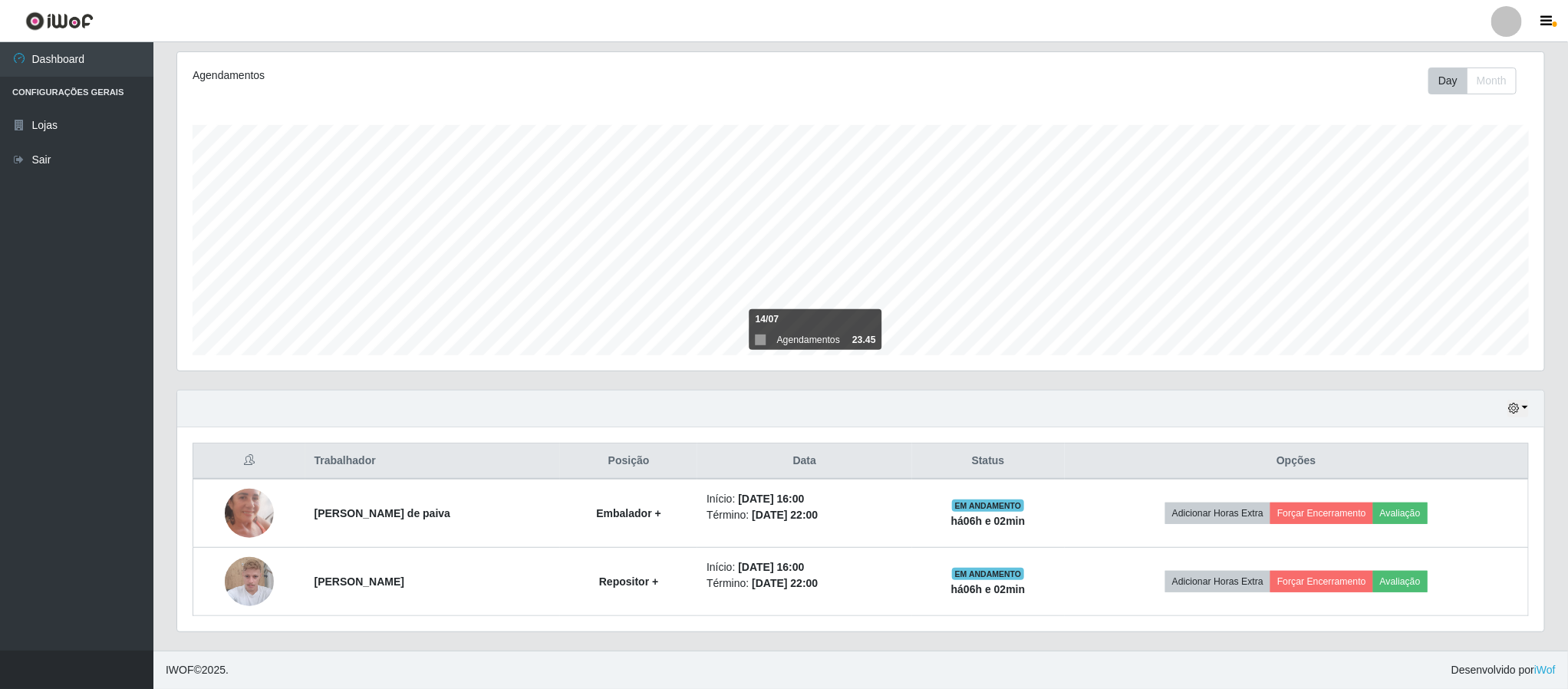
scroll to position [198, 0]
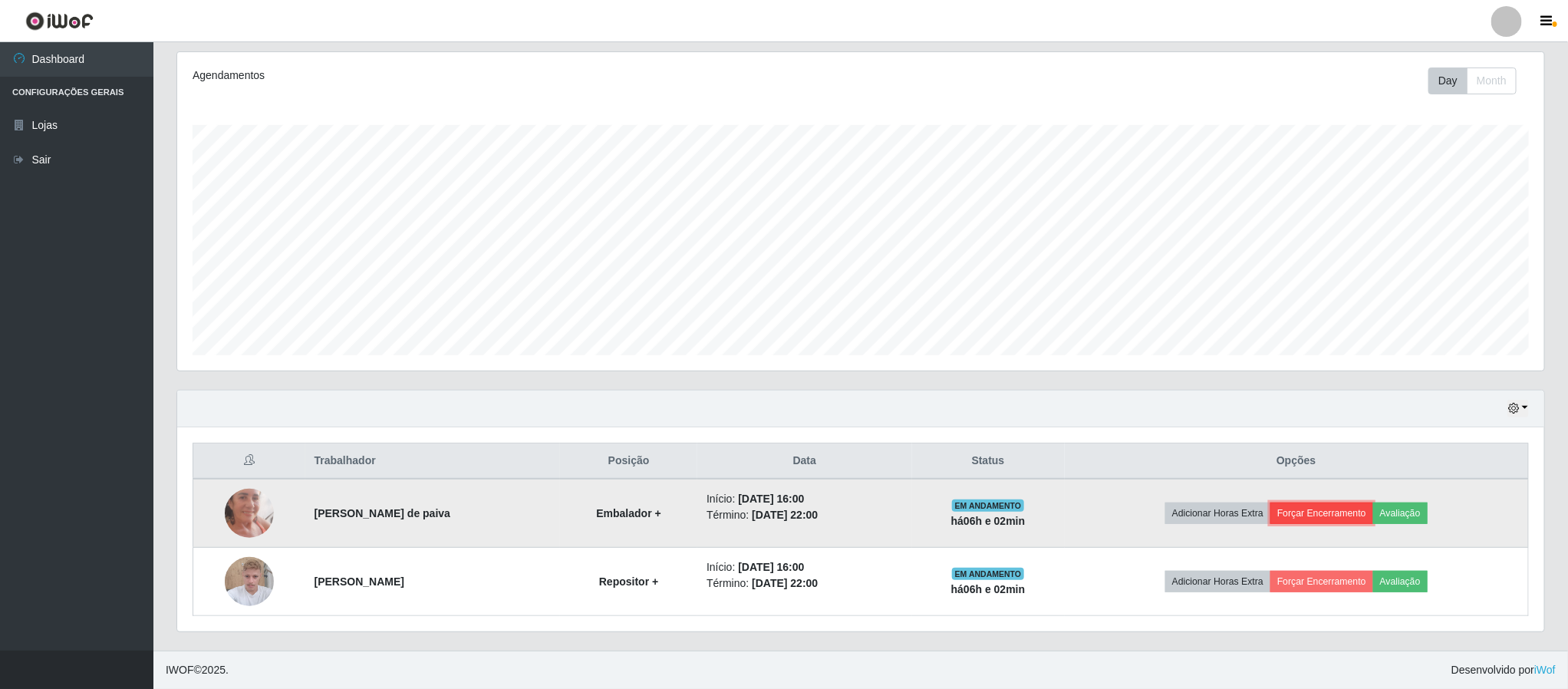
click at [1332, 507] on button "Forçar Encerramento" at bounding box center [1322, 514] width 102 height 22
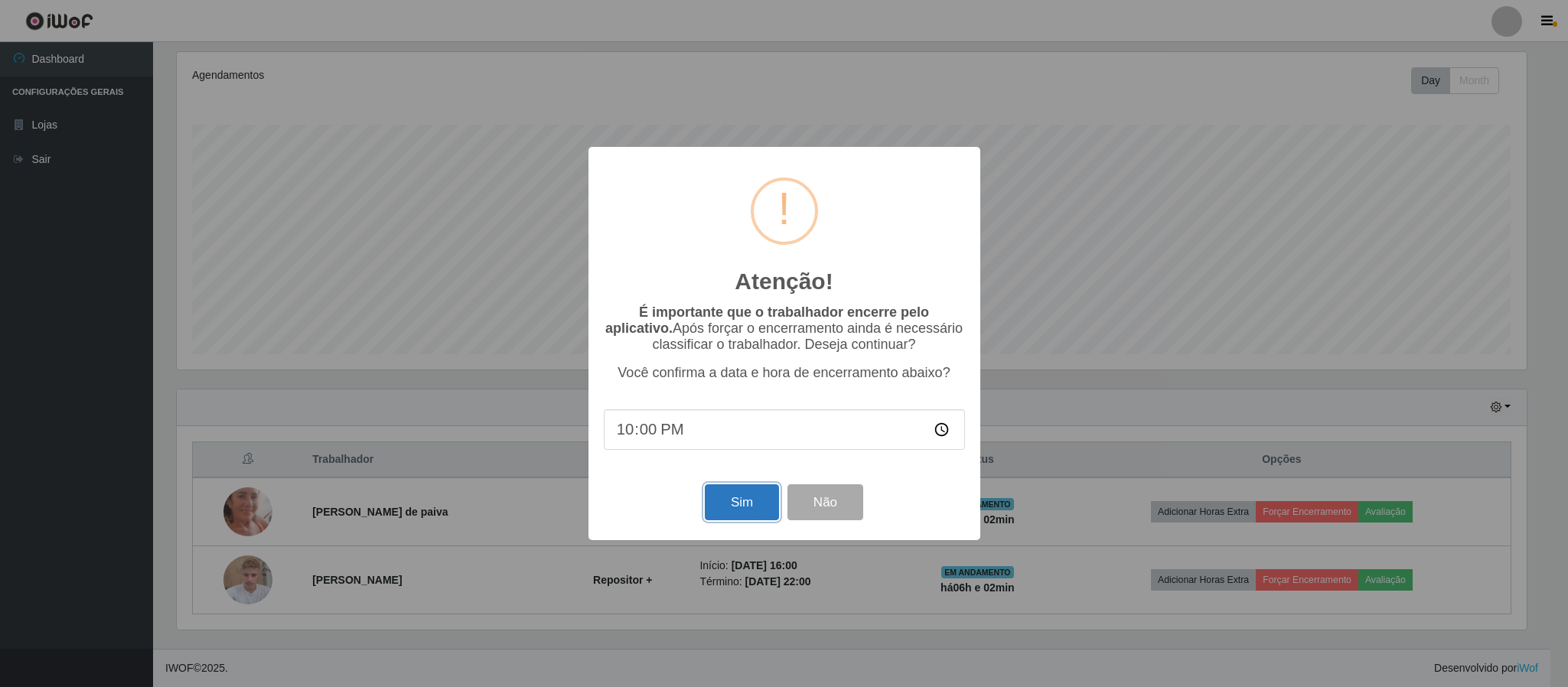
click at [754, 509] on button "Sim" at bounding box center [742, 502] width 74 height 36
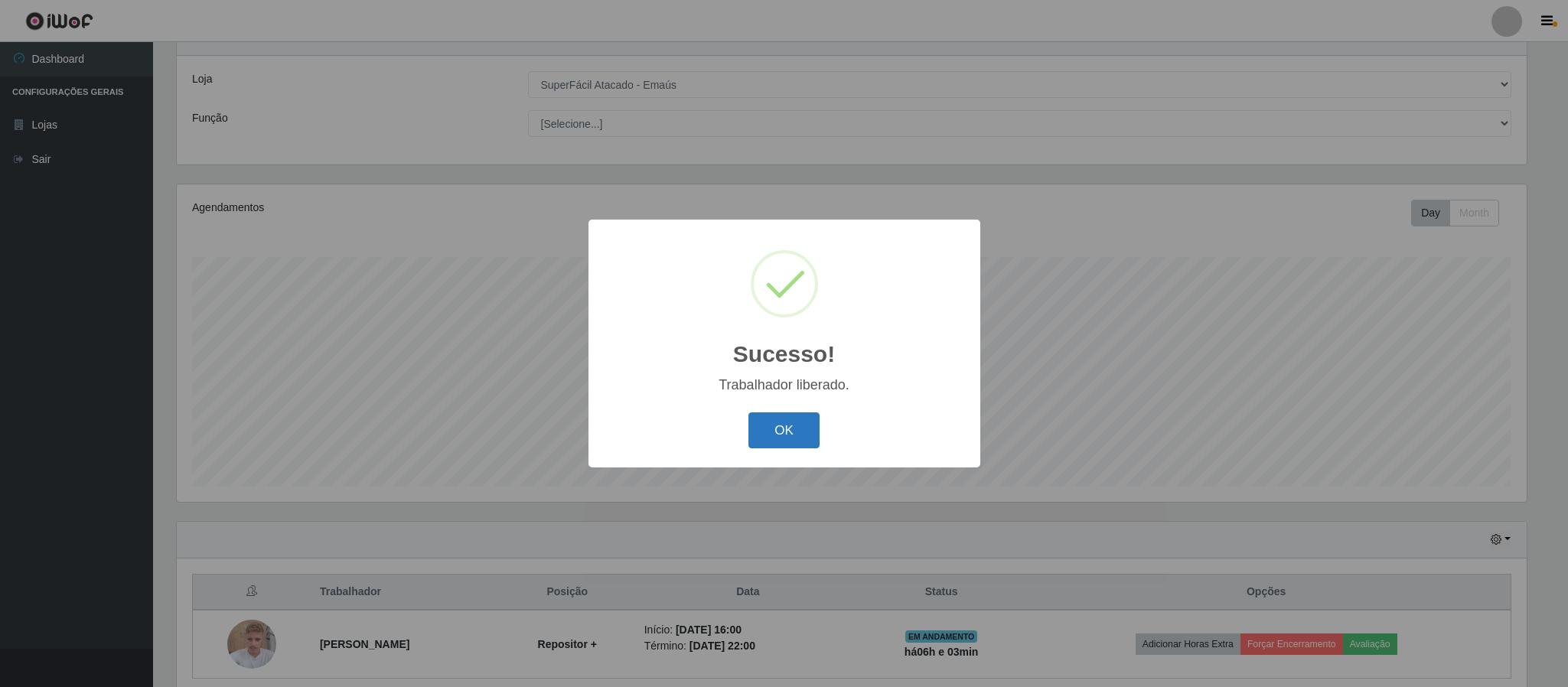
click at [792, 434] on button "OK" at bounding box center [783, 430] width 71 height 36
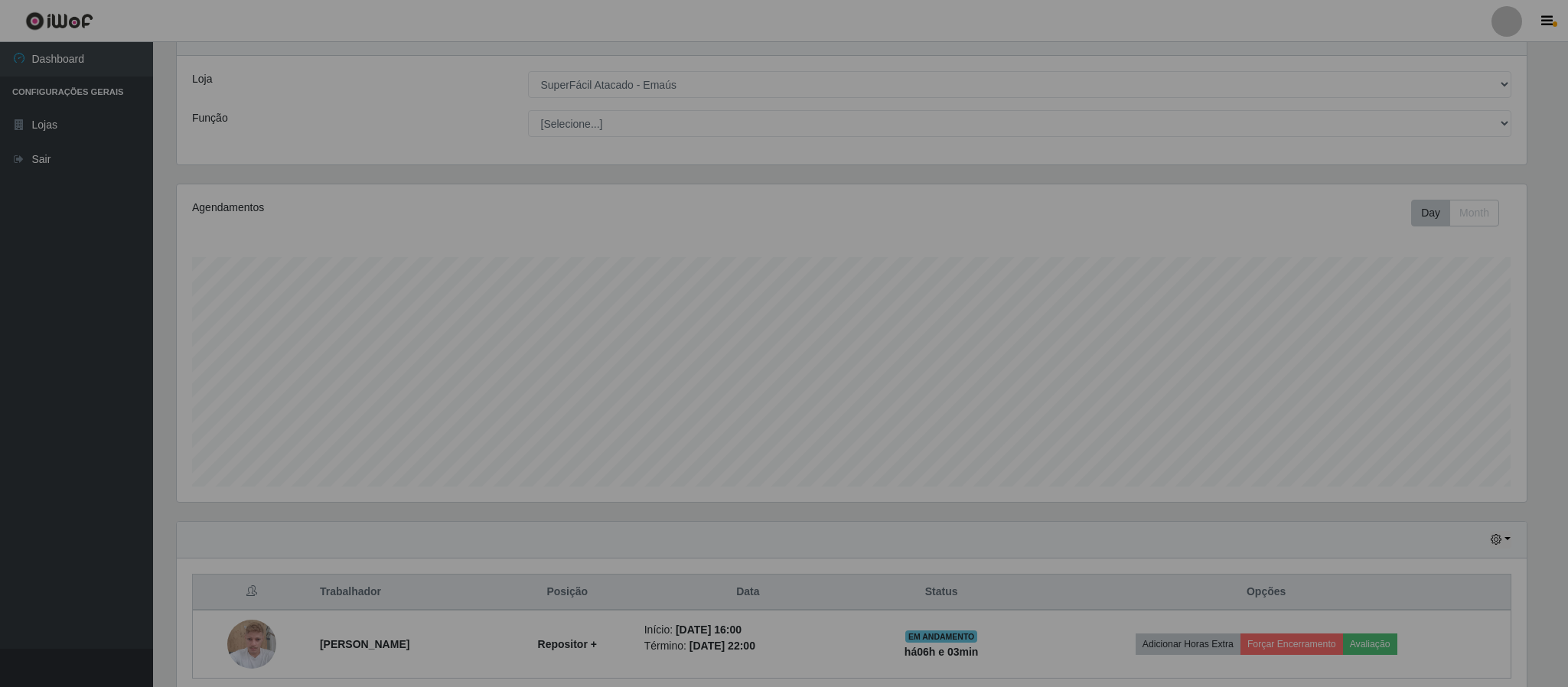
scroll to position [319, 1363]
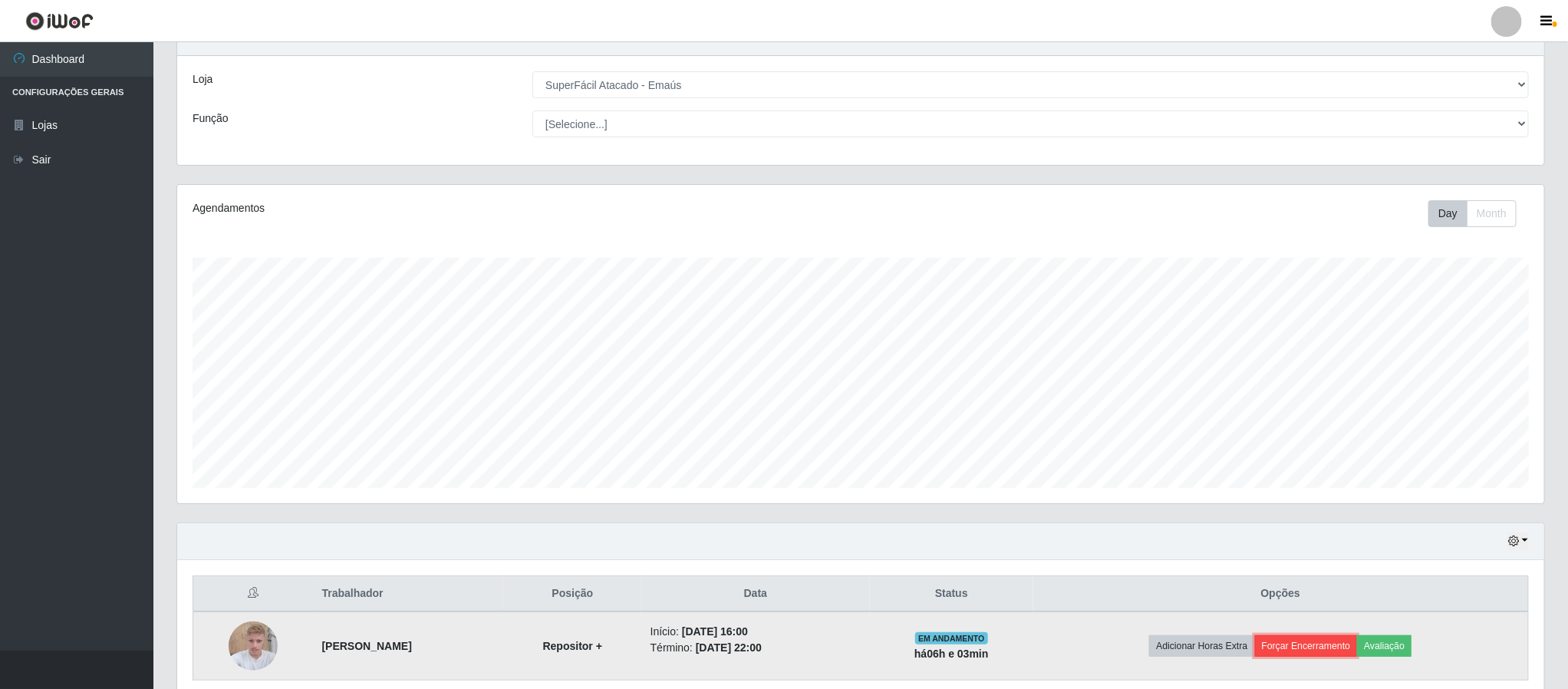
click at [1318, 640] on button "Forçar Encerramento" at bounding box center [1306, 646] width 102 height 22
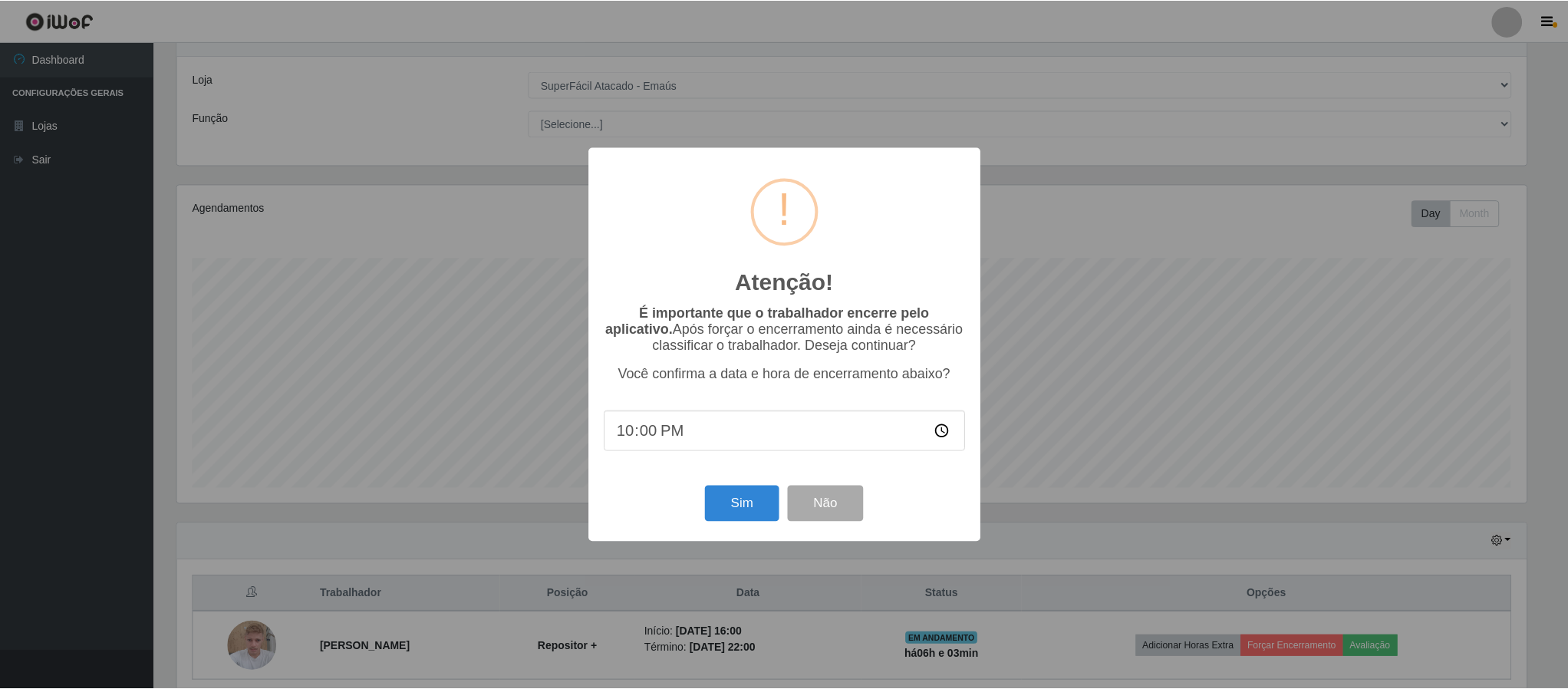
scroll to position [320, 1353]
click at [751, 491] on button "Sim" at bounding box center [744, 504] width 75 height 36
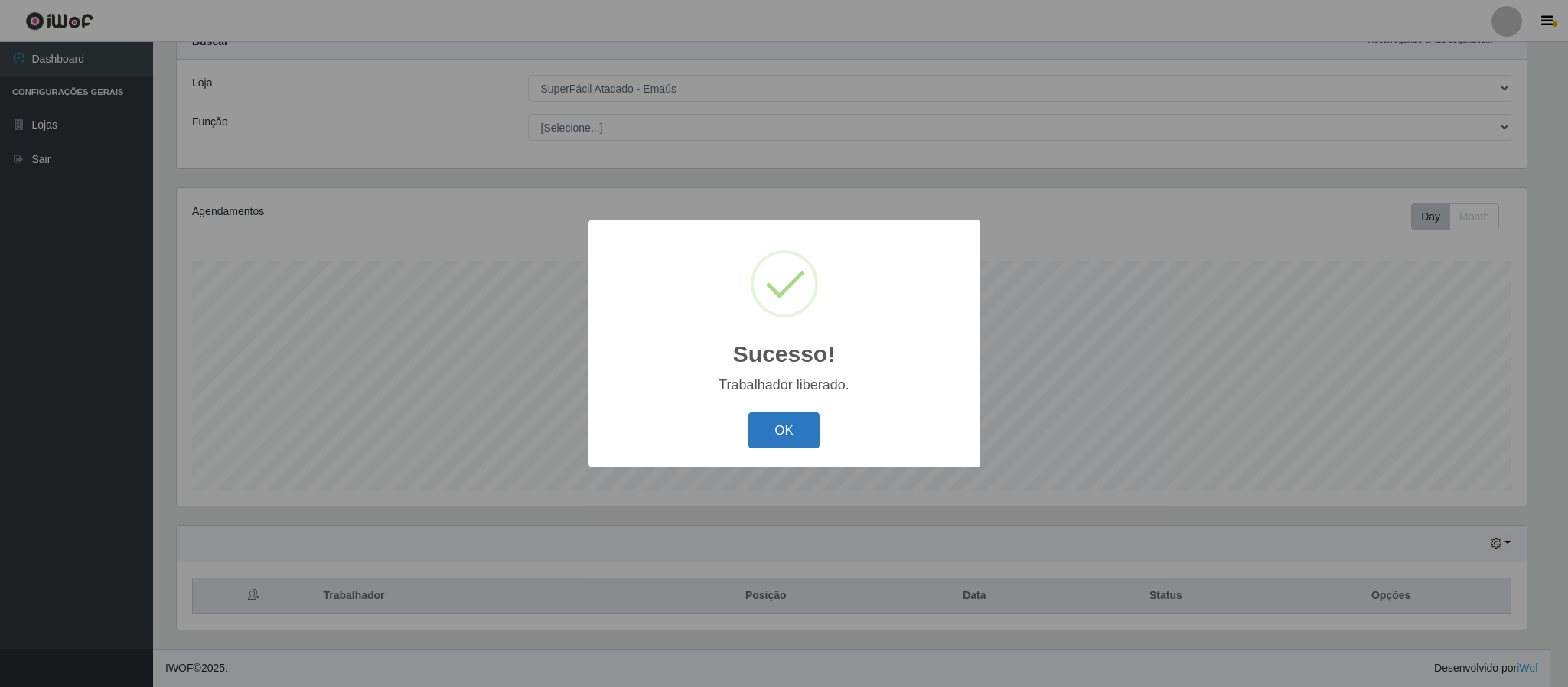
click at [804, 421] on button "OK" at bounding box center [783, 430] width 71 height 36
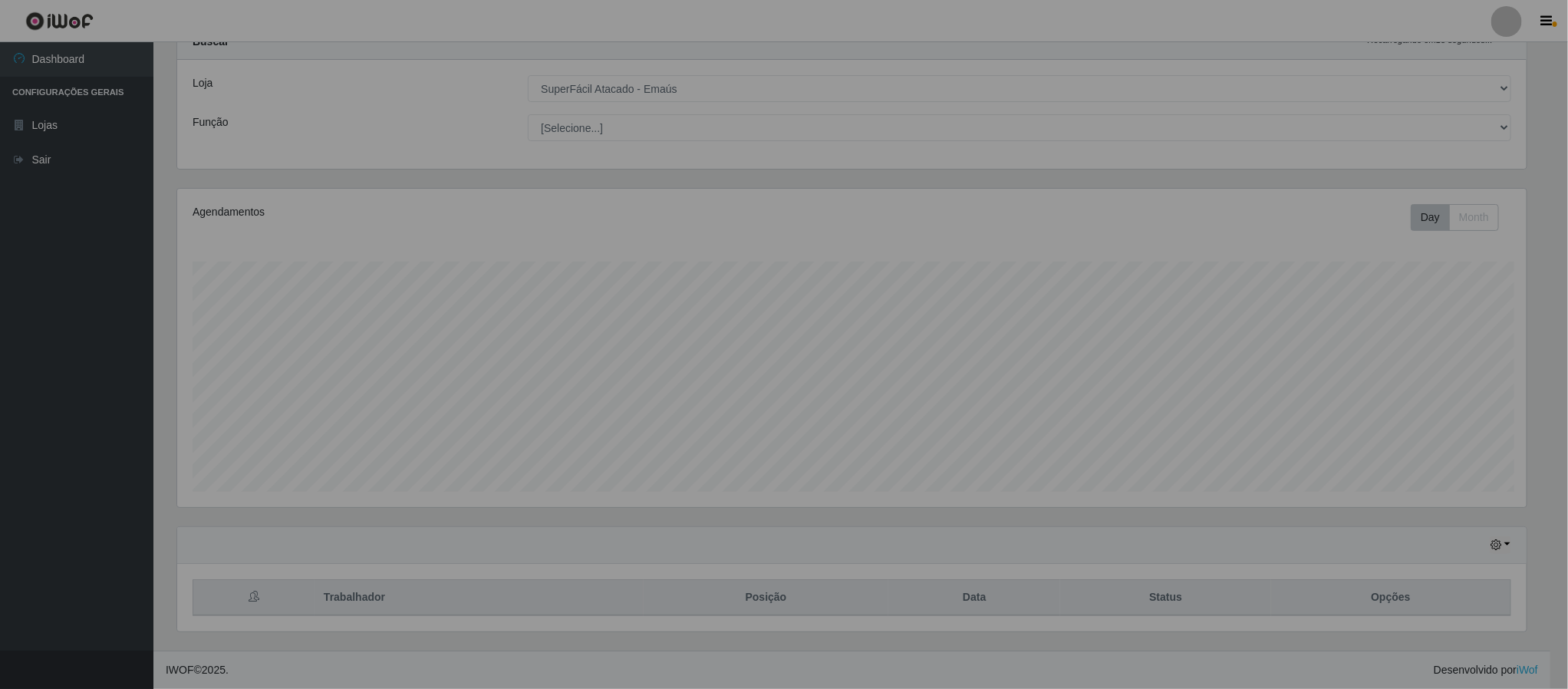
scroll to position [320, 1366]
